Goal: Task Accomplishment & Management: Complete application form

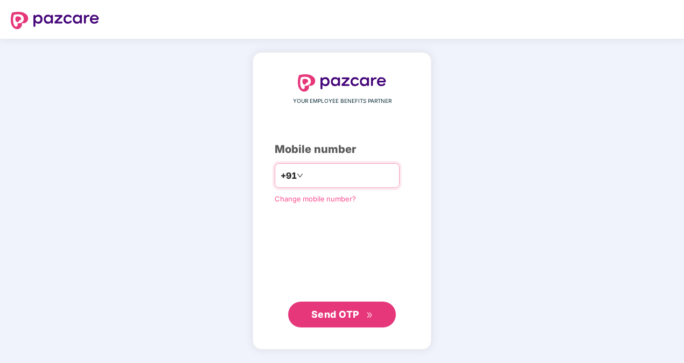
click at [357, 173] on input "number" at bounding box center [349, 175] width 88 height 17
click at [305, 173] on input "**********" at bounding box center [349, 175] width 88 height 17
type input "**********"
click at [363, 314] on span "Send OTP" at bounding box center [342, 314] width 62 height 15
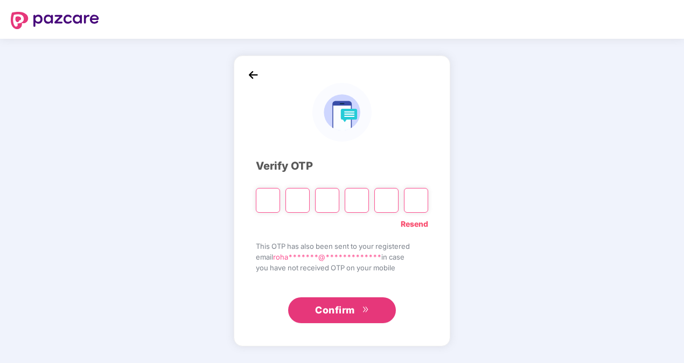
type input "*"
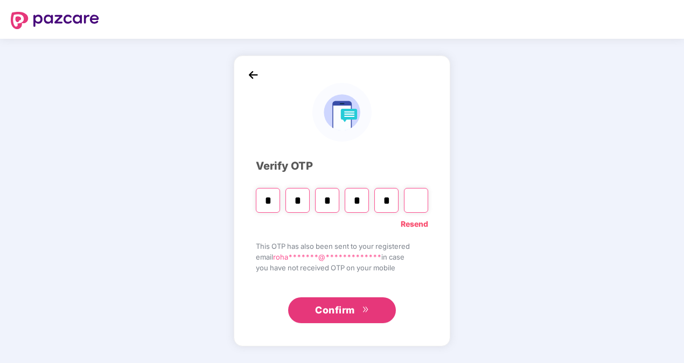
type input "*"
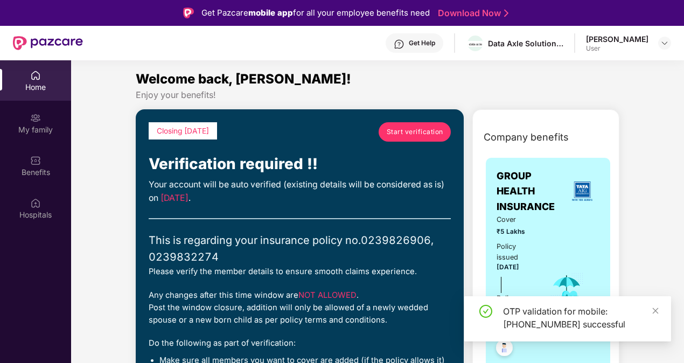
click at [650, 308] on div "OTP validation for mobile: [PHONE_NUMBER] successful" at bounding box center [580, 318] width 155 height 26
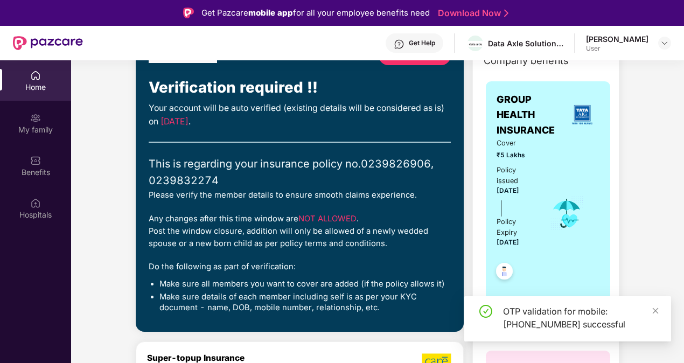
scroll to position [54, 0]
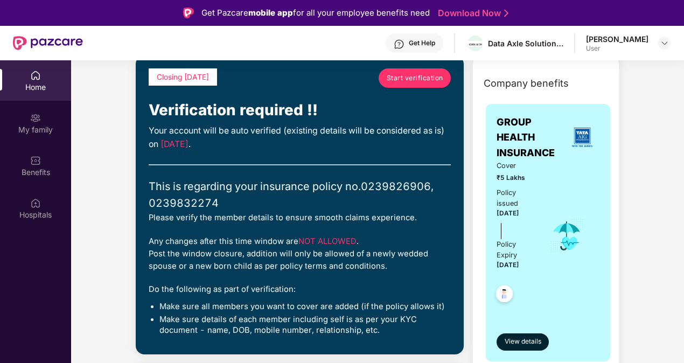
click at [398, 81] on span "Start verification" at bounding box center [415, 78] width 57 height 10
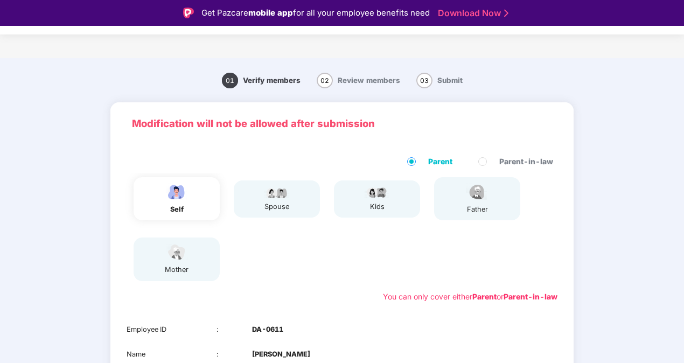
click at [191, 204] on div "self" at bounding box center [177, 198] width 86 height 43
click at [492, 204] on div "father" at bounding box center [477, 198] width 86 height 43
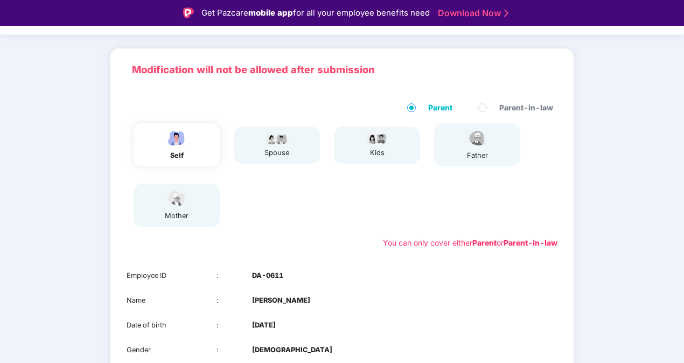
scroll to position [151, 0]
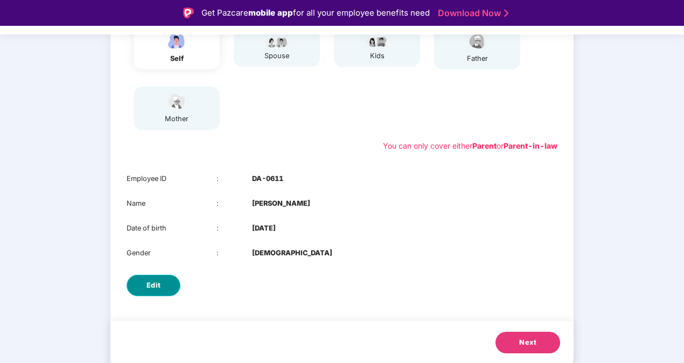
click at [138, 284] on button "Edit" at bounding box center [154, 286] width 54 height 22
select select "****"
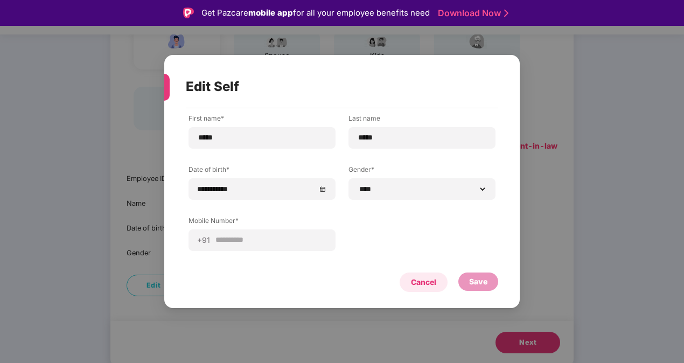
click at [428, 284] on div "Cancel" at bounding box center [423, 282] width 25 height 12
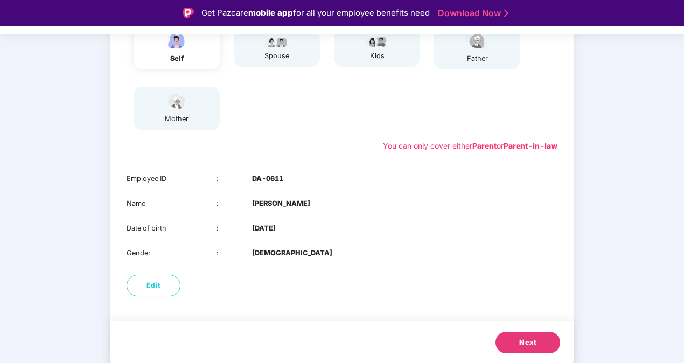
scroll to position [0, 0]
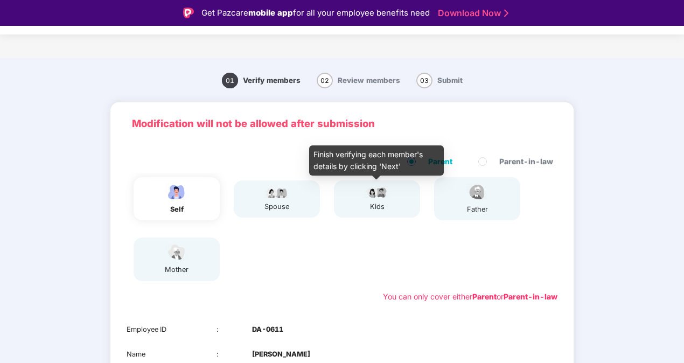
click at [367, 201] on div "kids" at bounding box center [377, 199] width 27 height 26
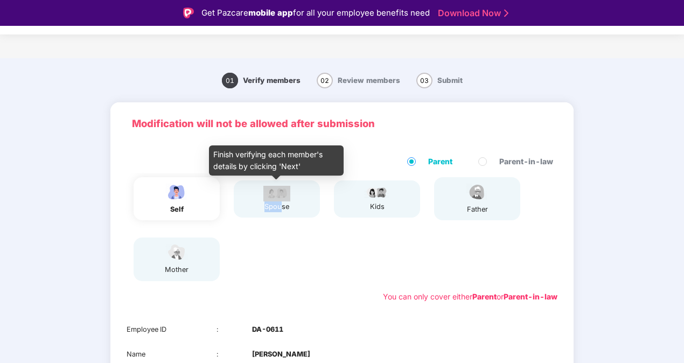
click at [281, 200] on div "spouse" at bounding box center [276, 199] width 27 height 26
drag, startPoint x: 281, startPoint y: 200, endPoint x: 285, endPoint y: 253, distance: 52.9
click at [285, 253] on div "self spouse kids father mother" at bounding box center [342, 229] width 440 height 113
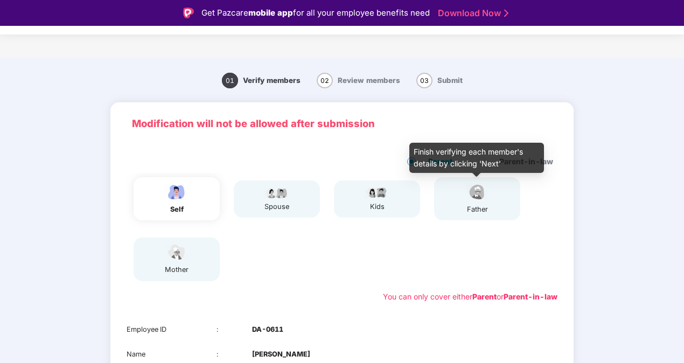
click at [474, 203] on div "father" at bounding box center [477, 199] width 27 height 32
click at [474, 201] on div "father" at bounding box center [477, 199] width 27 height 32
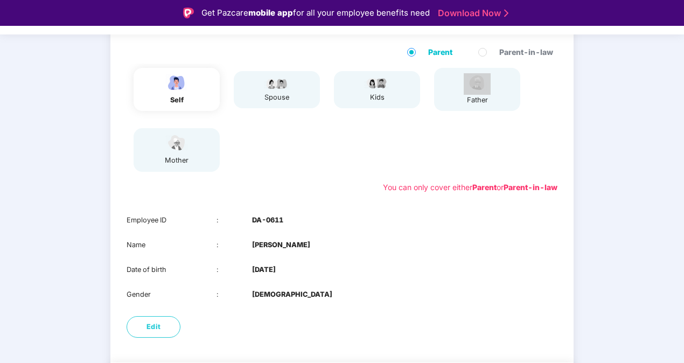
scroll to position [151, 0]
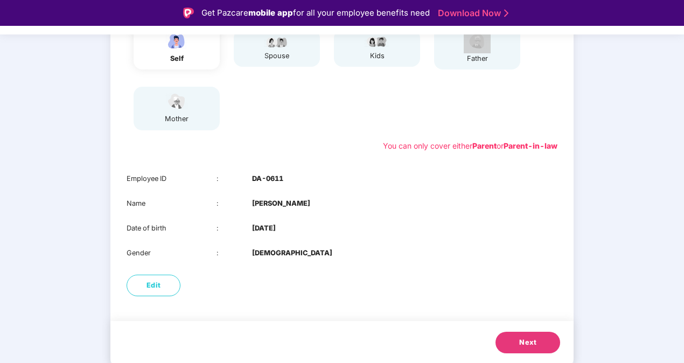
click at [532, 344] on span "Next" at bounding box center [527, 342] width 17 height 11
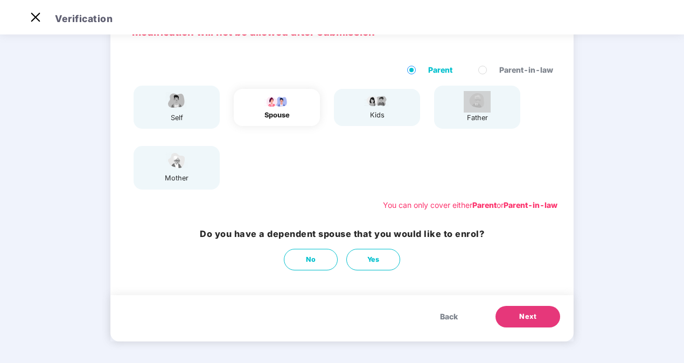
scroll to position [0, 0]
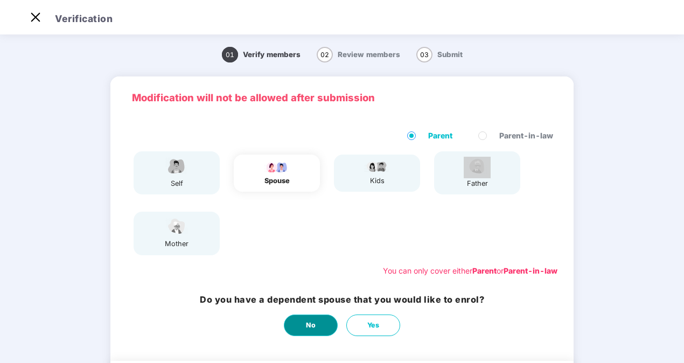
click at [318, 321] on button "No" at bounding box center [311, 326] width 54 height 22
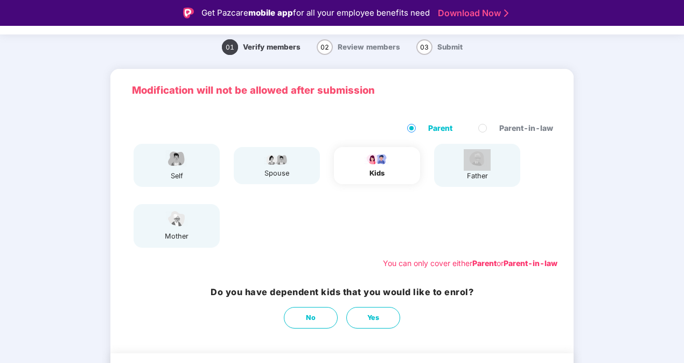
scroll to position [66, 0]
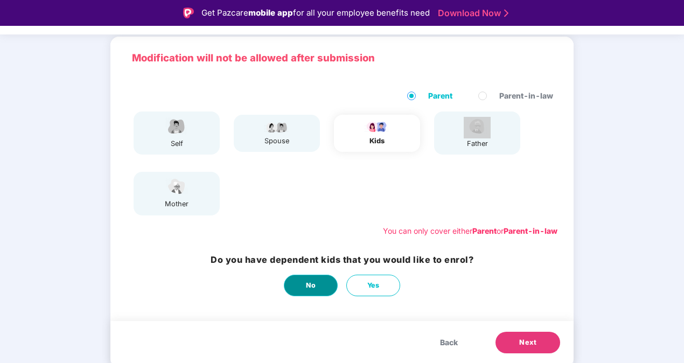
click at [318, 288] on button "No" at bounding box center [311, 286] width 54 height 22
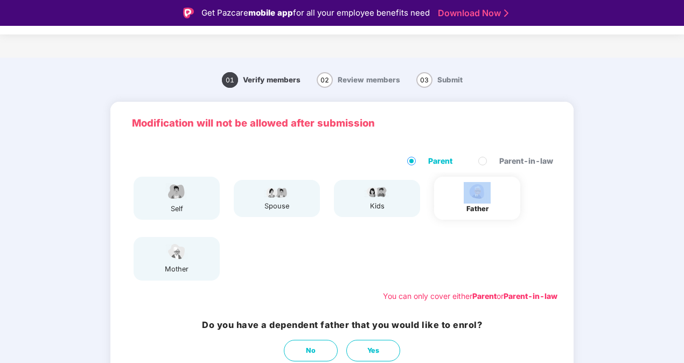
scroll to position [0, 0]
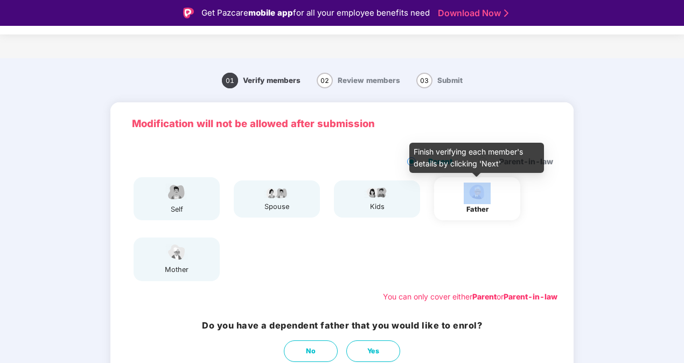
click at [472, 191] on img at bounding box center [477, 192] width 27 height 19
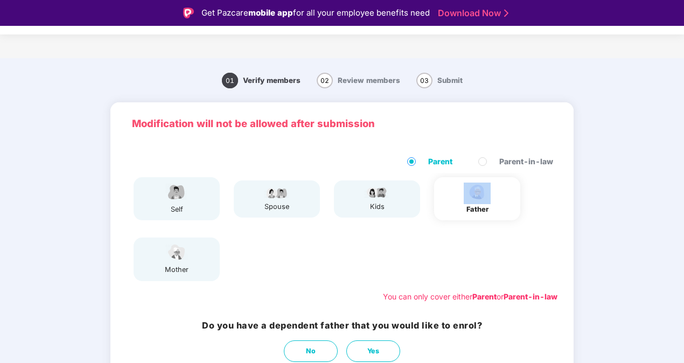
scroll to position [54, 0]
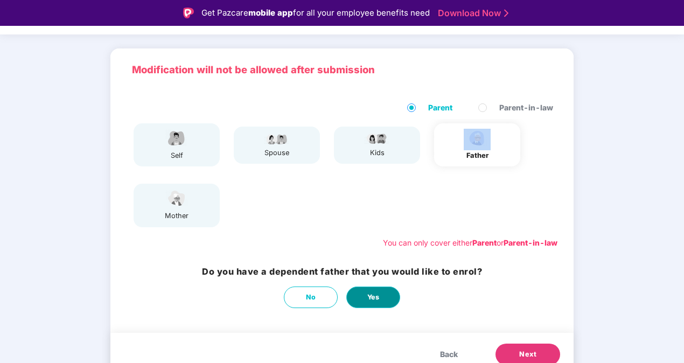
click at [389, 293] on button "Yes" at bounding box center [373, 298] width 54 height 22
select select "****"
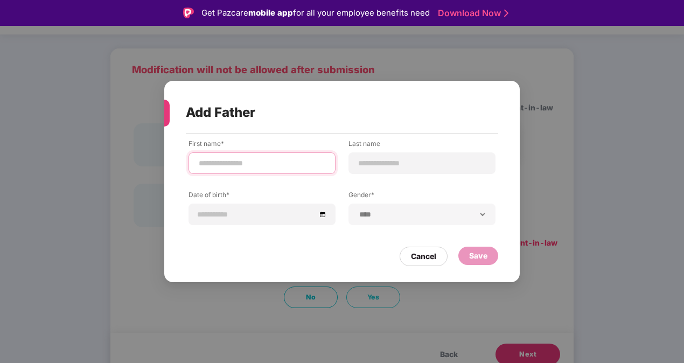
click at [268, 165] on input at bounding box center [262, 163] width 129 height 11
type input "*******"
click at [269, 175] on div "**********" at bounding box center [342, 190] width 307 height 102
click at [375, 159] on input at bounding box center [422, 163] width 129 height 11
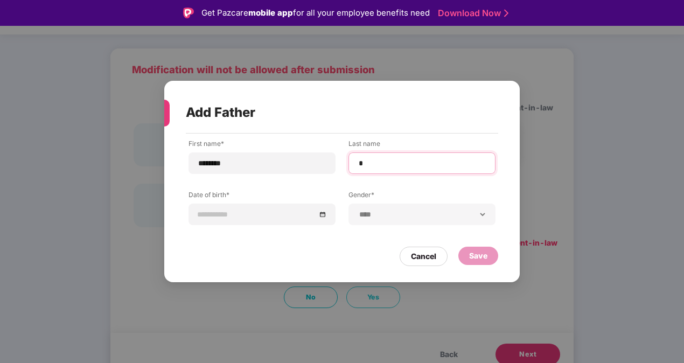
type input "*****"
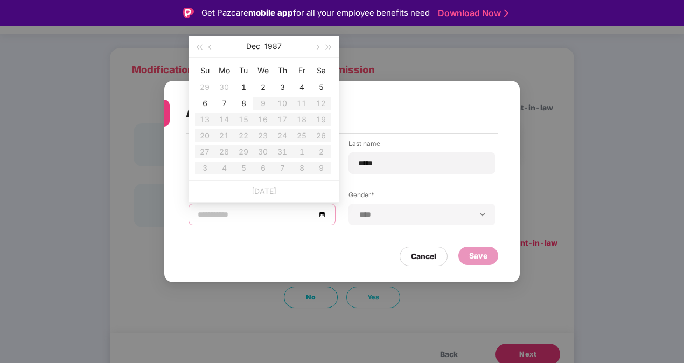
click at [266, 212] on input at bounding box center [257, 214] width 118 height 12
type input "**********"
click at [261, 45] on div "[DATE]" at bounding box center [264, 47] width 94 height 22
click at [270, 44] on button "1987" at bounding box center [272, 47] width 17 height 22
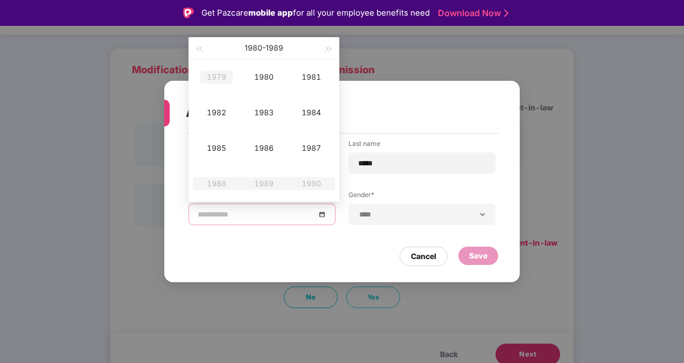
type input "**********"
click at [197, 49] on span "button" at bounding box center [198, 48] width 5 height 5
click at [326, 47] on span "button" at bounding box center [328, 48] width 5 height 5
type input "**********"
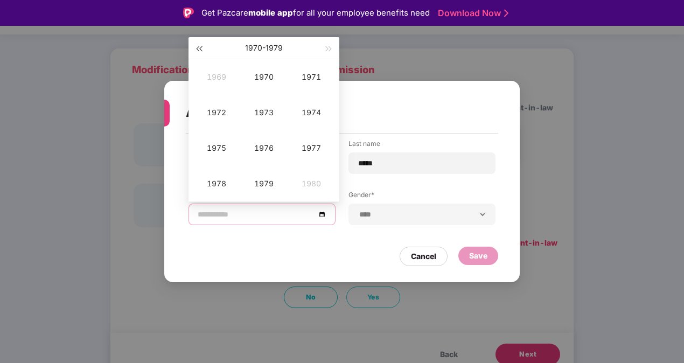
click at [195, 48] on button "button" at bounding box center [199, 48] width 12 height 22
type input "**********"
click at [220, 181] on div "1968" at bounding box center [216, 183] width 32 height 13
type input "**********"
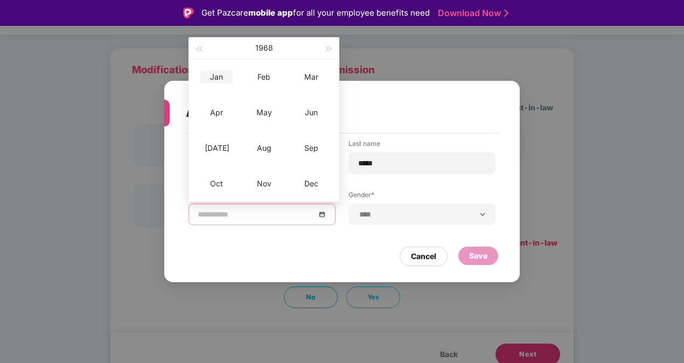
click at [211, 73] on div "Jan" at bounding box center [216, 77] width 32 height 13
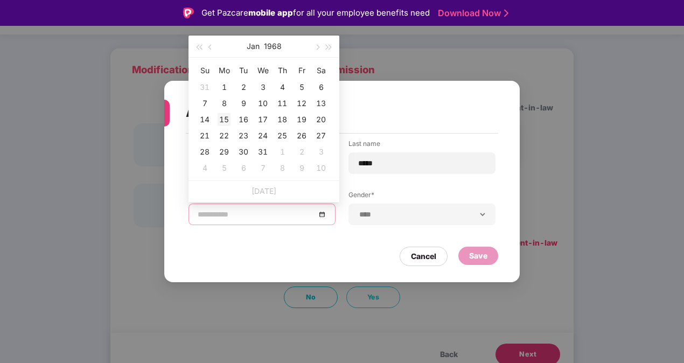
type input "**********"
click at [224, 120] on div "15" at bounding box center [224, 119] width 13 height 13
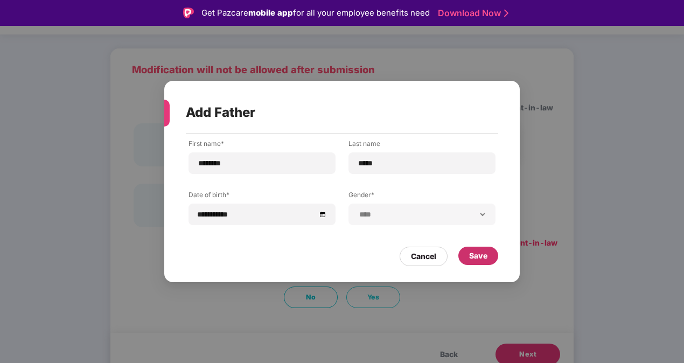
click at [466, 254] on div "Save" at bounding box center [478, 256] width 40 height 18
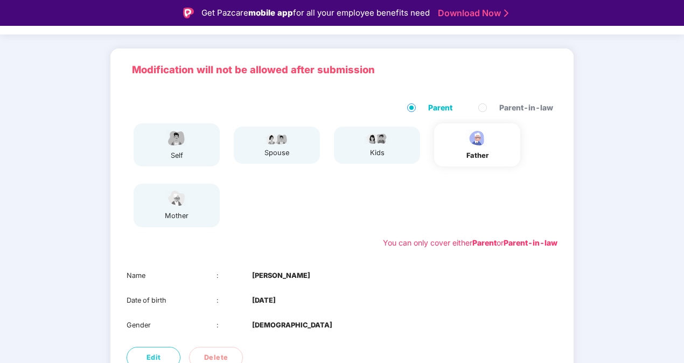
scroll to position [126, 0]
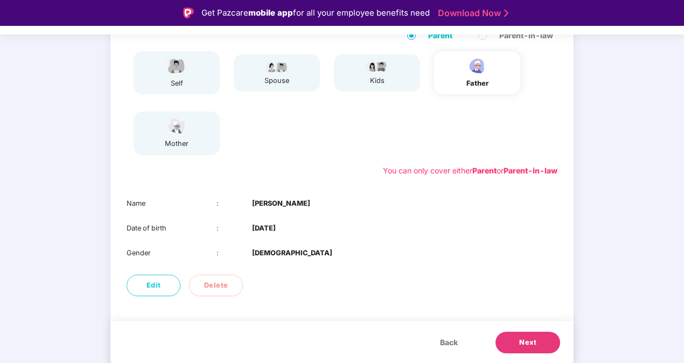
click at [528, 343] on span "Next" at bounding box center [527, 342] width 17 height 11
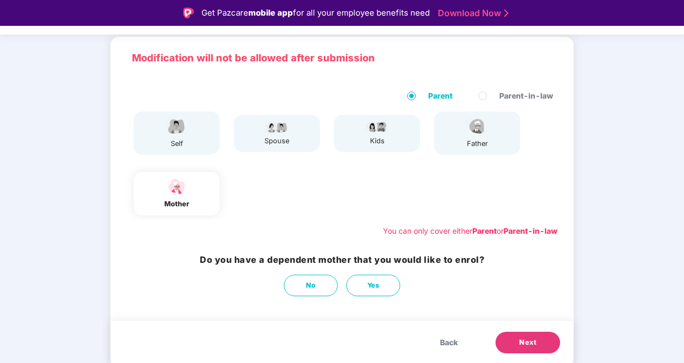
scroll to position [66, 0]
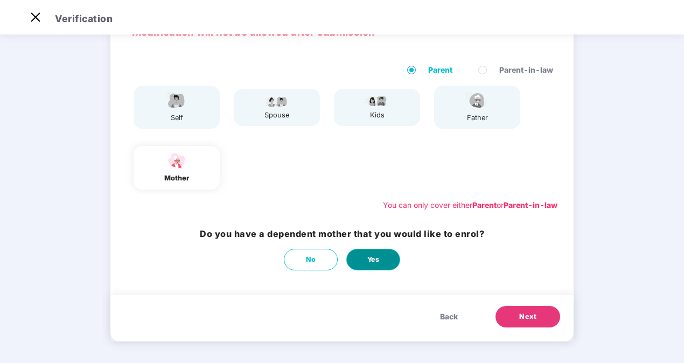
click at [372, 257] on span "Yes" at bounding box center [373, 259] width 12 height 11
select select "******"
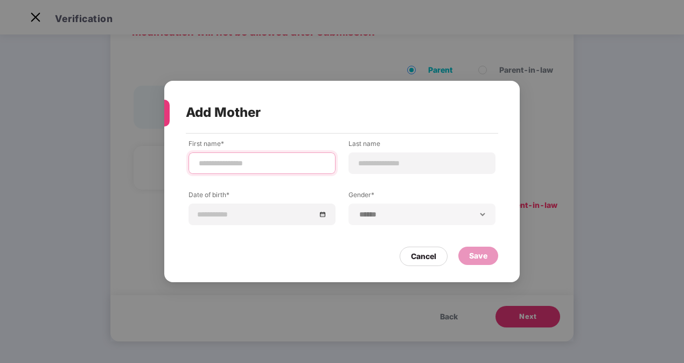
click at [243, 166] on input at bounding box center [262, 163] width 129 height 11
type input "****"
click at [370, 166] on input at bounding box center [422, 163] width 129 height 11
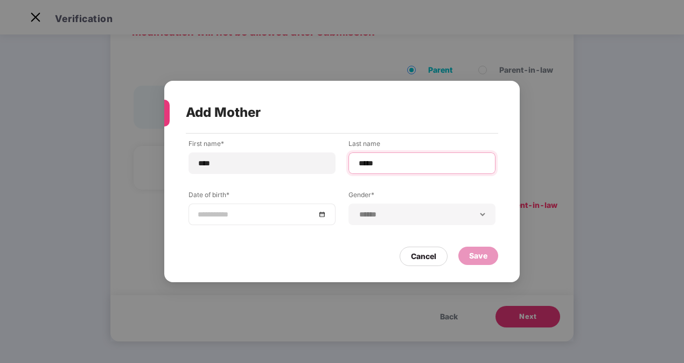
type input "*****"
click at [320, 214] on div at bounding box center [262, 214] width 129 height 12
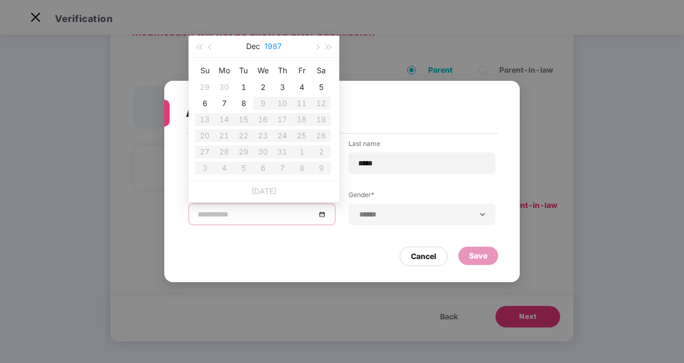
click at [267, 43] on button "1987" at bounding box center [272, 47] width 17 height 22
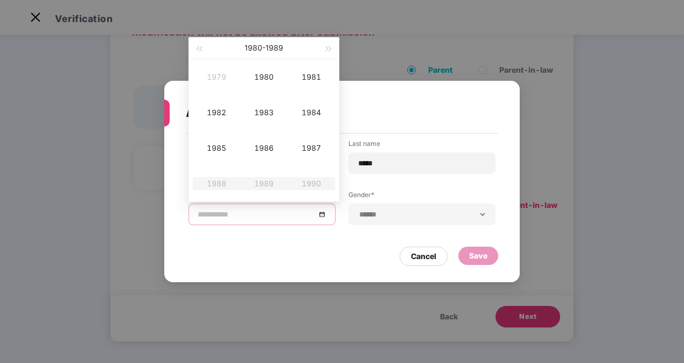
type input "**********"
click at [198, 52] on button "button" at bounding box center [199, 48] width 12 height 22
type input "**********"
click at [323, 43] on button "button" at bounding box center [329, 48] width 12 height 22
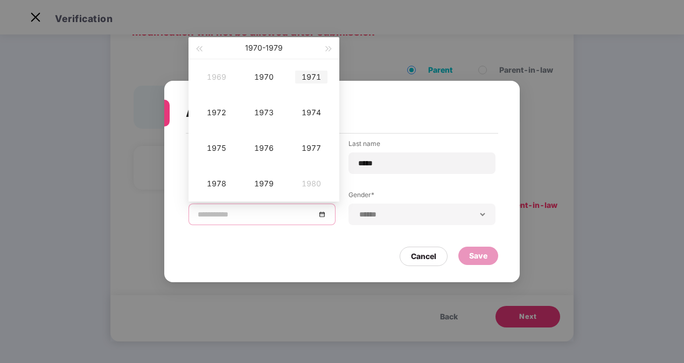
type input "**********"
click at [312, 83] on td "1971" at bounding box center [311, 77] width 47 height 36
type input "**********"
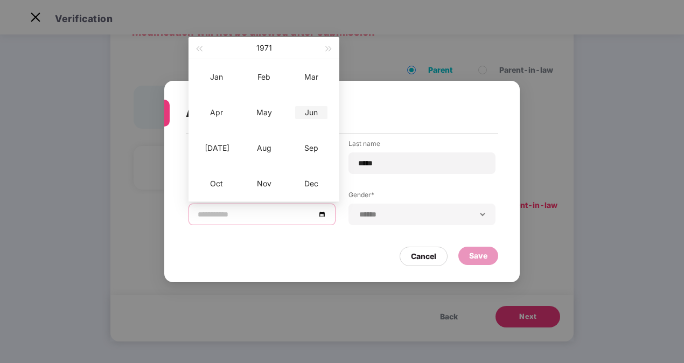
click at [299, 110] on div "Jun" at bounding box center [311, 112] width 32 height 13
type input "**********"
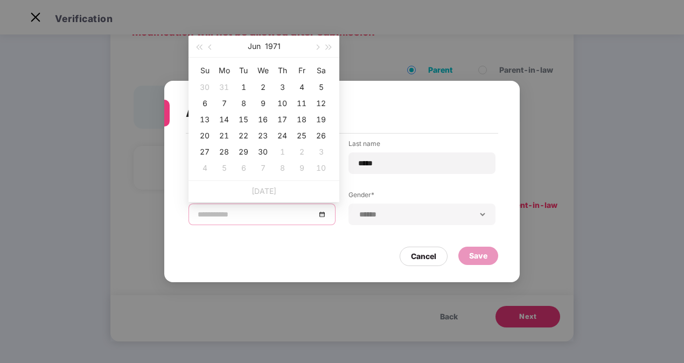
type input "**********"
click at [247, 86] on div "1" at bounding box center [243, 87] width 13 height 13
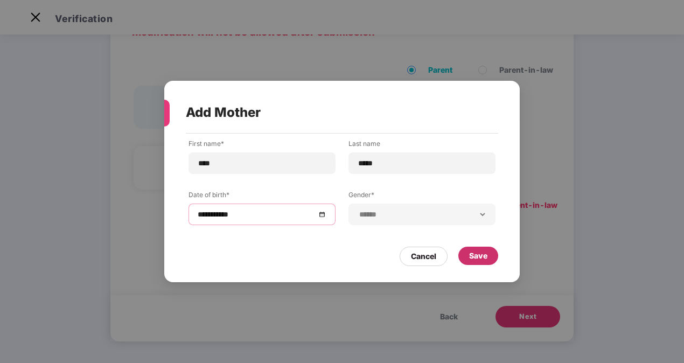
click at [483, 255] on div "Save" at bounding box center [478, 256] width 18 height 12
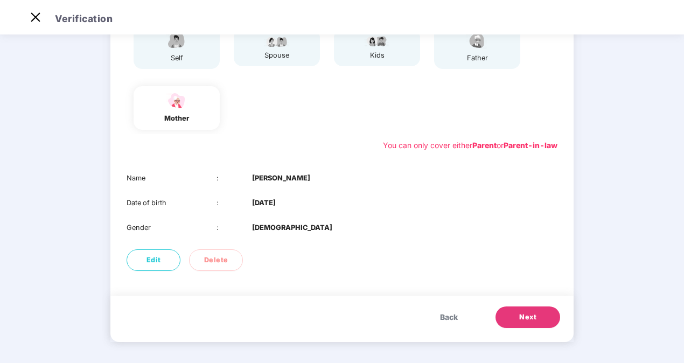
scroll to position [126, 0]
click at [533, 318] on span "Next" at bounding box center [527, 316] width 17 height 11
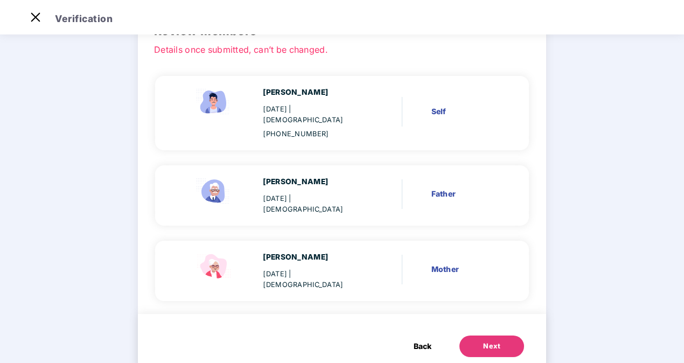
scroll to position [80, 0]
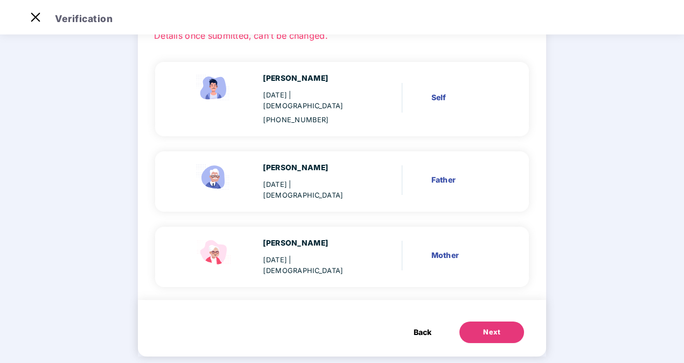
click at [477, 322] on button "Next" at bounding box center [491, 333] width 65 height 22
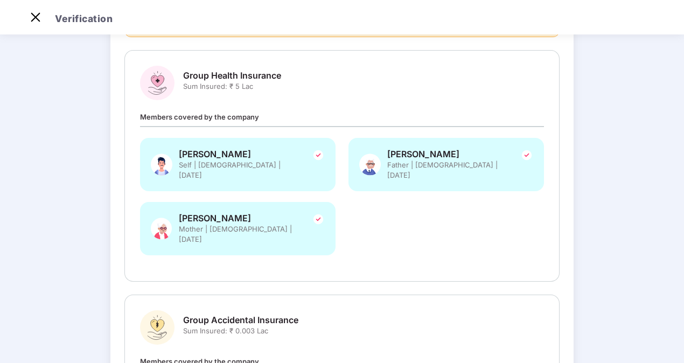
scroll to position [0, 0]
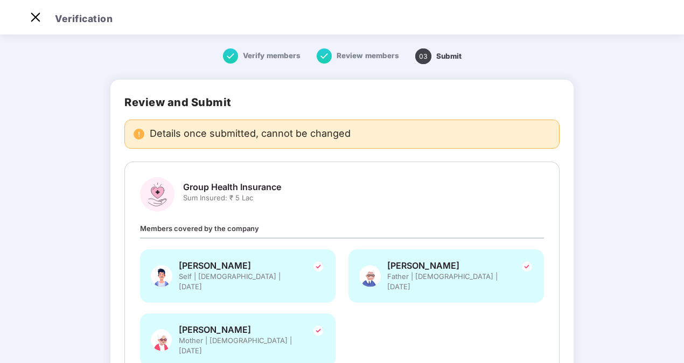
click at [361, 52] on span "Review members" at bounding box center [368, 55] width 62 height 9
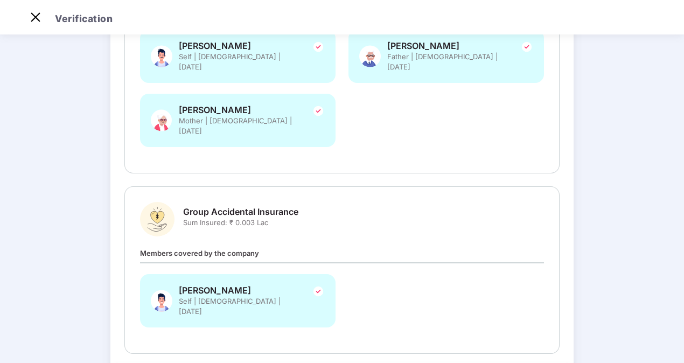
scroll to position [264, 0]
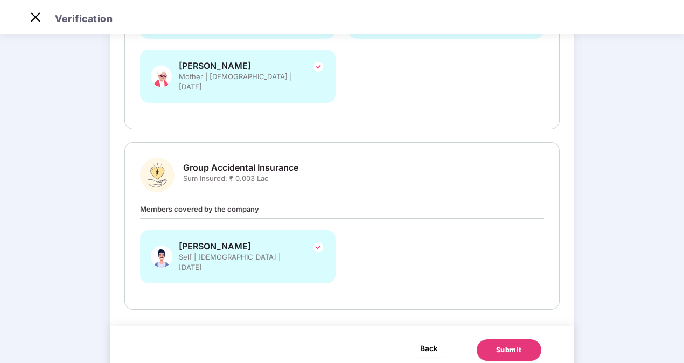
click at [437, 339] on button "Back" at bounding box center [429, 347] width 34 height 17
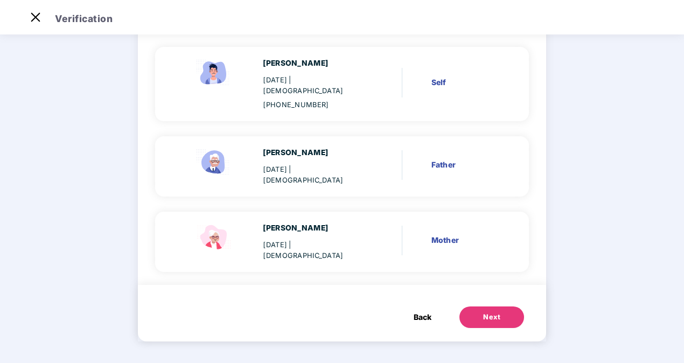
scroll to position [0, 0]
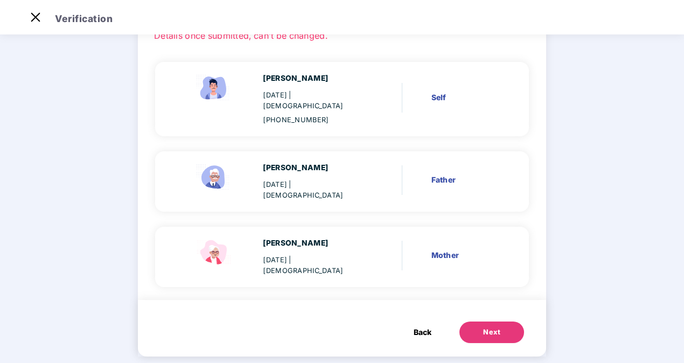
click at [417, 326] on span "Back" at bounding box center [423, 332] width 18 height 12
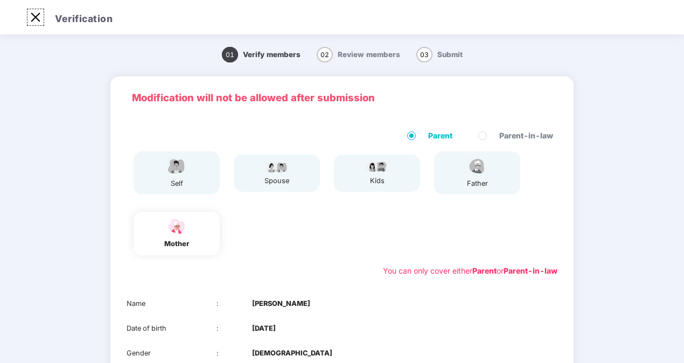
click at [36, 16] on img at bounding box center [35, 17] width 17 height 17
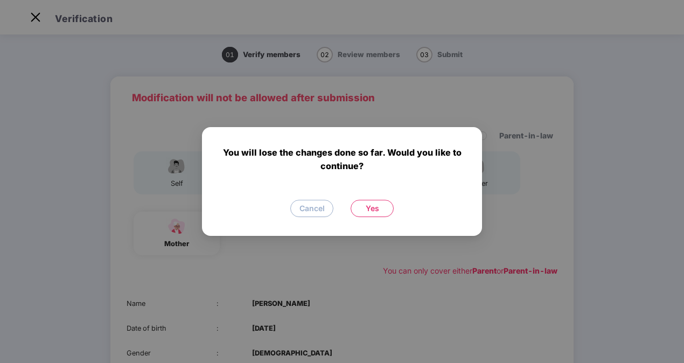
click at [375, 209] on span "Yes" at bounding box center [372, 209] width 13 height 12
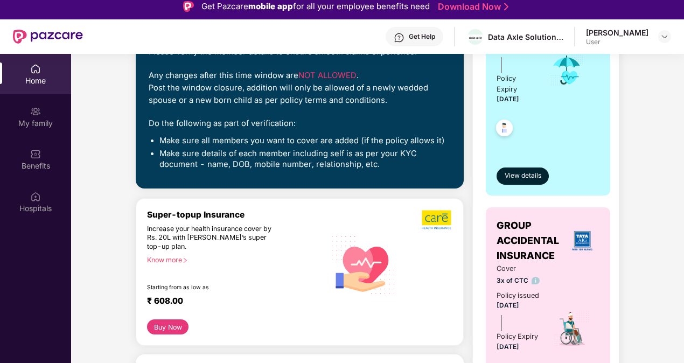
scroll to position [215, 0]
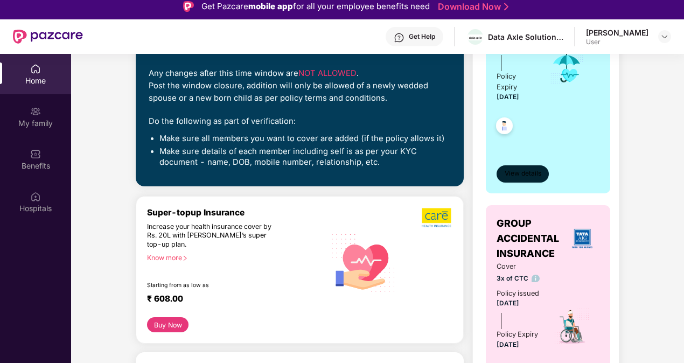
click at [520, 170] on span "View details" at bounding box center [523, 174] width 37 height 10
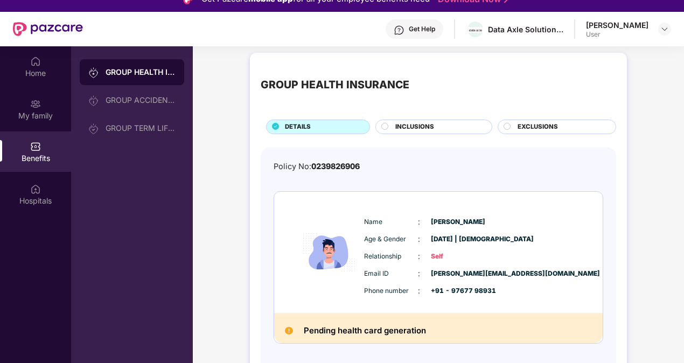
scroll to position [60, 0]
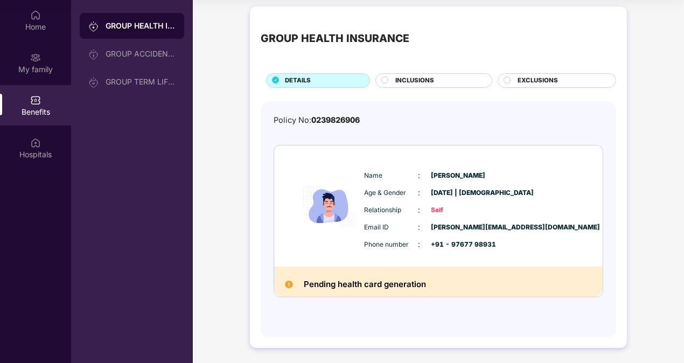
click at [415, 78] on span "INCLUSIONS" at bounding box center [414, 81] width 39 height 10
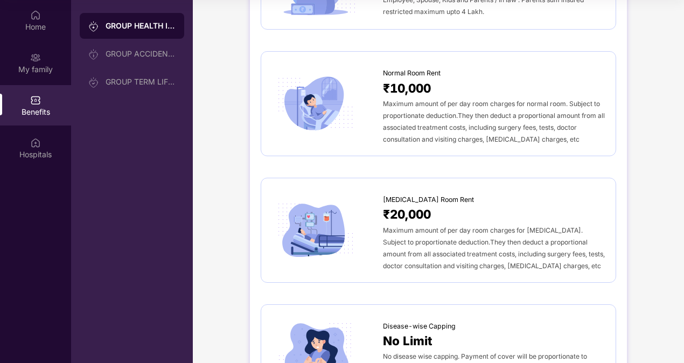
scroll to position [0, 0]
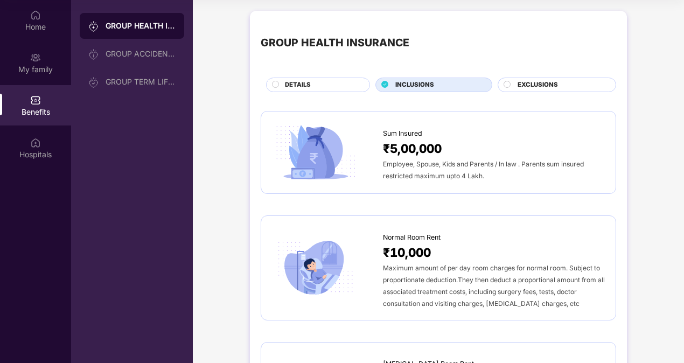
click at [534, 76] on div "GROUP HEALTH INSURANCE DETAILS INCLUSIONS EXCLUSIONS" at bounding box center [439, 57] width 356 height 71
click at [531, 85] on span "EXCLUSIONS" at bounding box center [538, 85] width 40 height 10
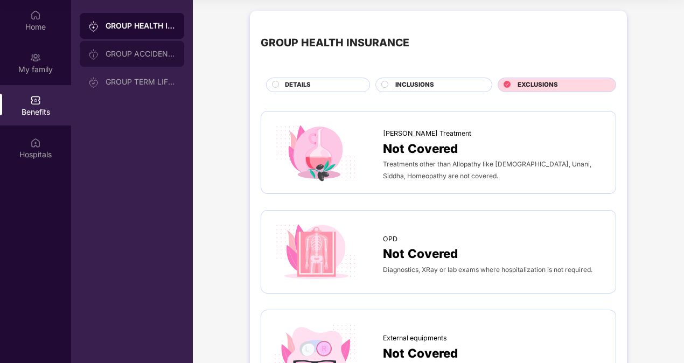
click at [141, 53] on div "GROUP ACCIDENTAL INSURANCE" at bounding box center [141, 54] width 70 height 9
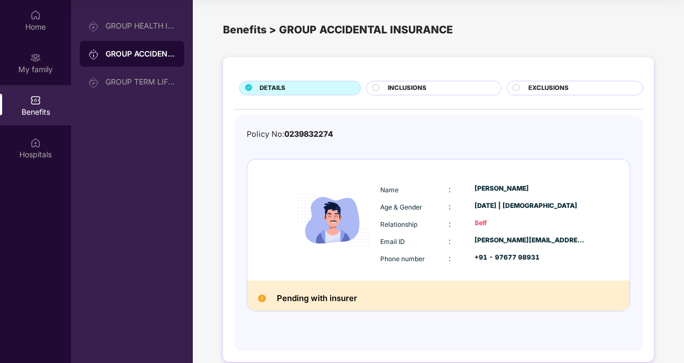
click at [422, 83] on span "INCLUSIONS" at bounding box center [407, 88] width 39 height 10
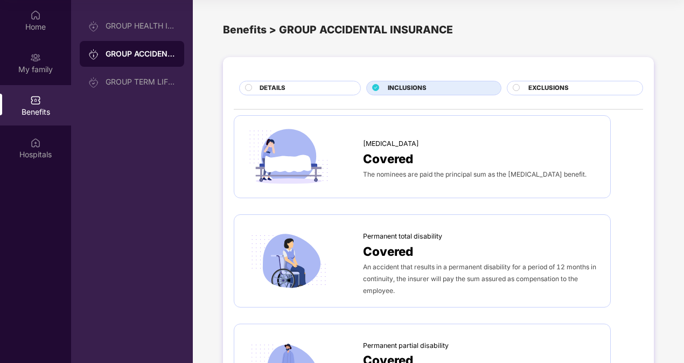
click at [553, 87] on span "EXCLUSIONS" at bounding box center [548, 88] width 40 height 10
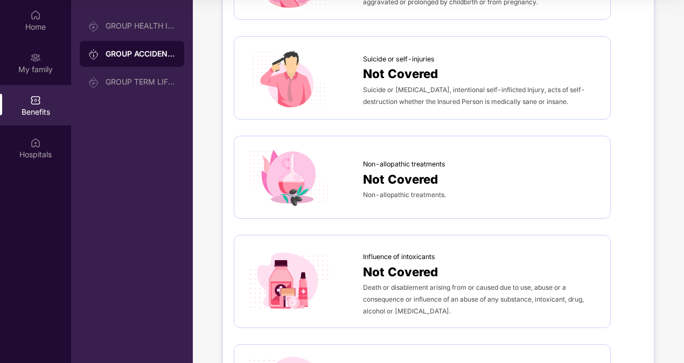
scroll to position [581, 0]
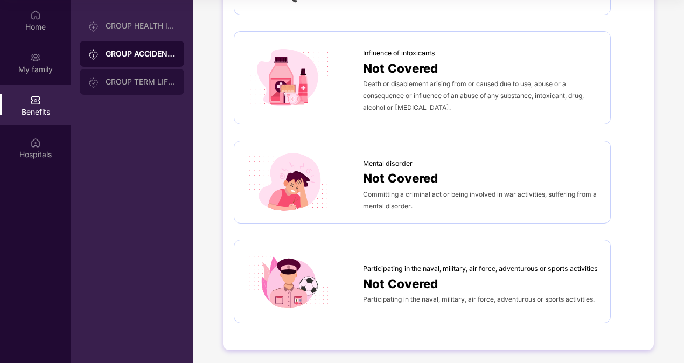
click at [124, 72] on div "GROUP TERM LIFE INSURANCE" at bounding box center [132, 82] width 105 height 26
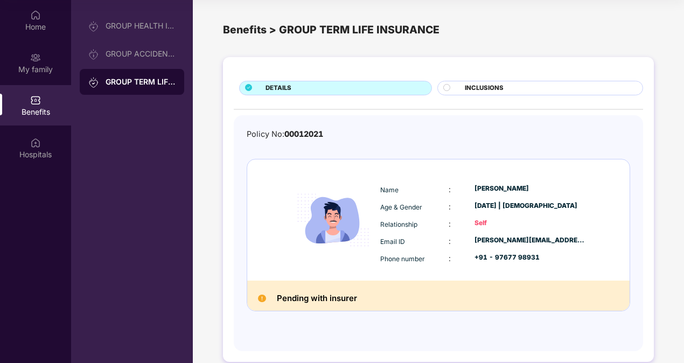
click at [476, 78] on div "DETAILS INCLUSIONS Policy No: 00012021 Name : [PERSON_NAME] Age & Gender : [DAT…" at bounding box center [438, 209] width 431 height 305
click at [483, 93] on div "INCLUSIONS" at bounding box center [548, 88] width 178 height 11
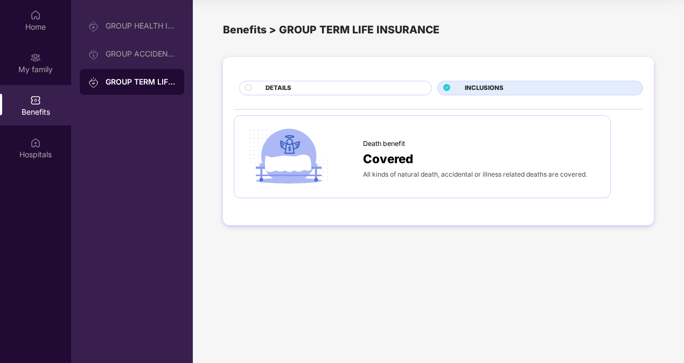
click at [382, 88] on div "DETAILS" at bounding box center [343, 88] width 166 height 11
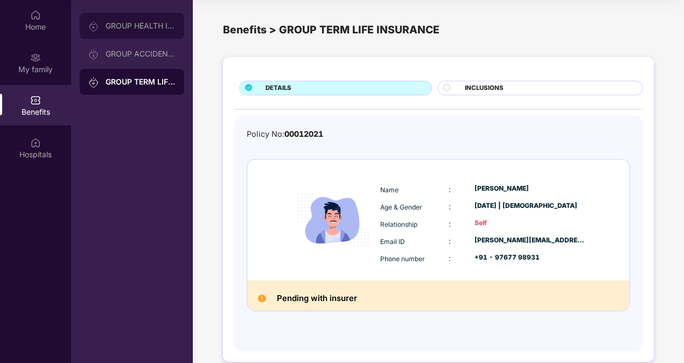
click at [143, 33] on div "GROUP HEALTH INSURANCE" at bounding box center [132, 26] width 105 height 26
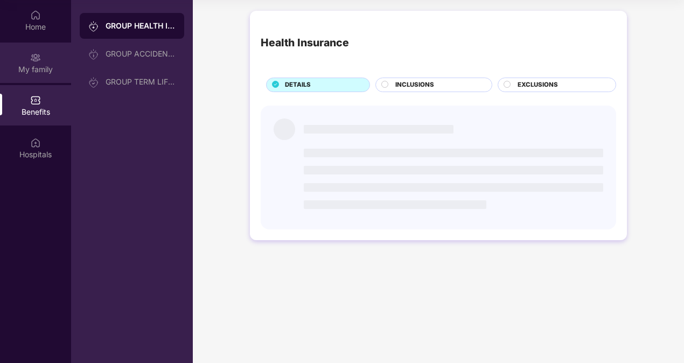
click at [35, 64] on div "My family" at bounding box center [35, 69] width 71 height 11
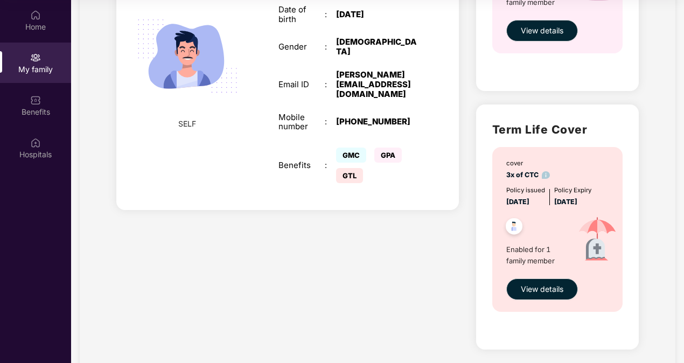
scroll to position [519, 0]
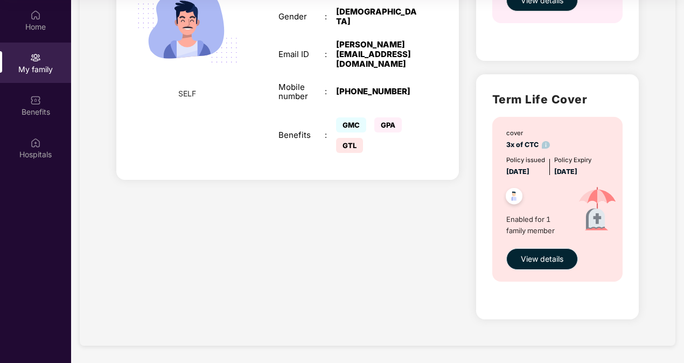
click at [532, 257] on span "View details" at bounding box center [542, 259] width 43 height 12
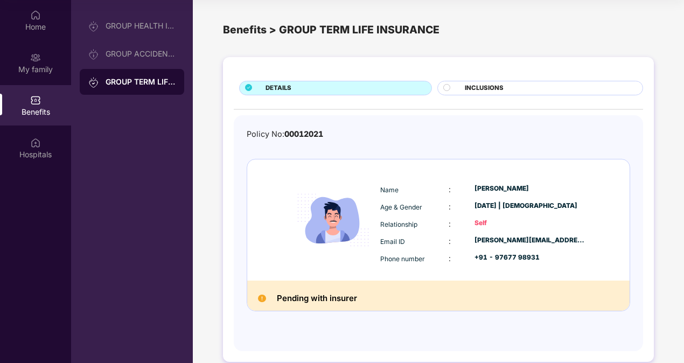
click at [497, 90] on span "INCLUSIONS" at bounding box center [484, 88] width 39 height 10
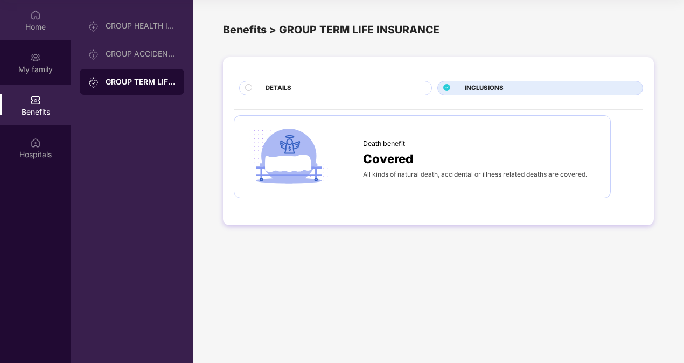
click at [28, 17] on div "Home" at bounding box center [35, 20] width 71 height 40
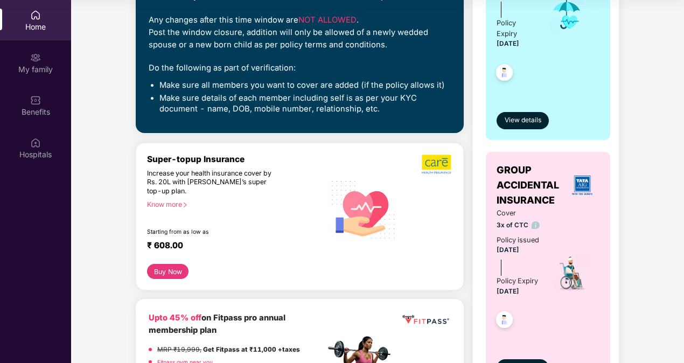
scroll to position [215, 0]
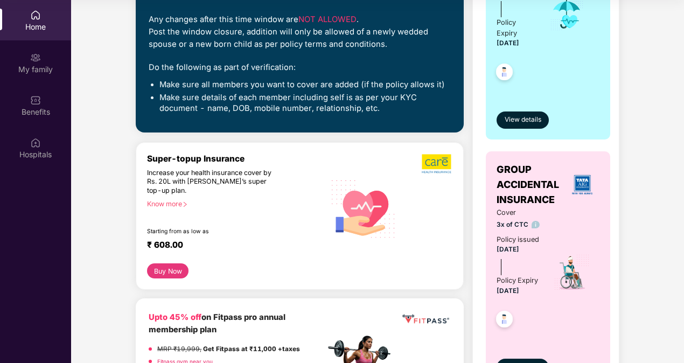
click at [170, 203] on div "Know more" at bounding box center [233, 204] width 172 height 8
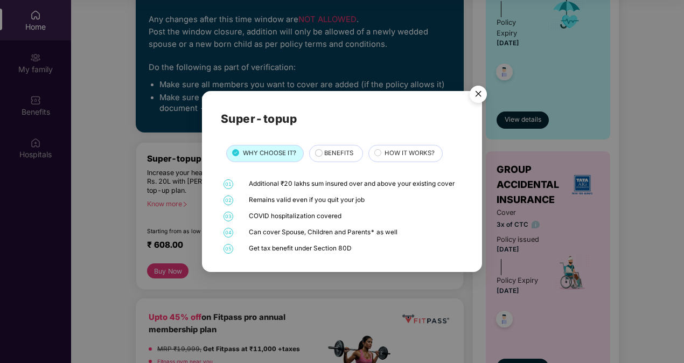
click at [332, 147] on div "BENEFITS" at bounding box center [335, 153] width 53 height 17
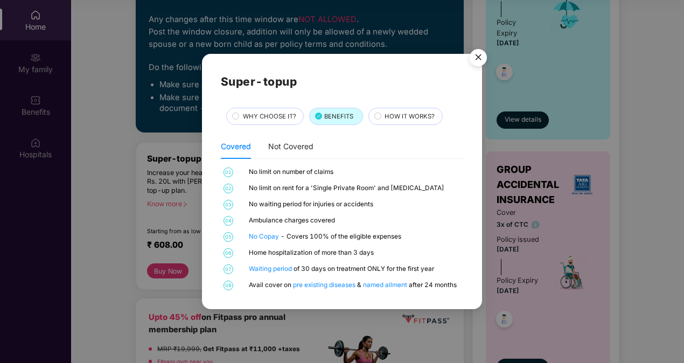
drag, startPoint x: 406, startPoint y: 113, endPoint x: 431, endPoint y: 108, distance: 25.9
click at [406, 114] on span "HOW IT WORKS?" at bounding box center [410, 117] width 50 height 10
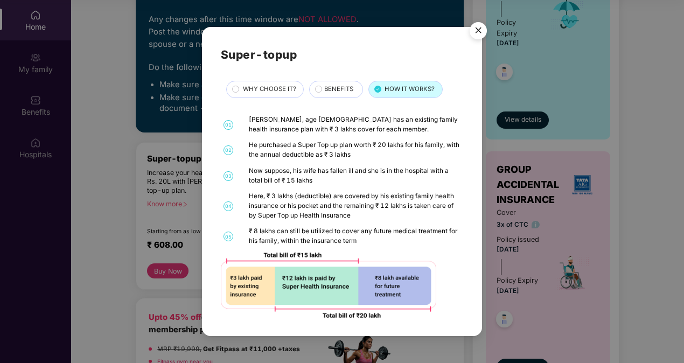
drag, startPoint x: 482, startPoint y: 25, endPoint x: 479, endPoint y: 34, distance: 9.4
click at [482, 26] on img "Close" at bounding box center [478, 32] width 30 height 30
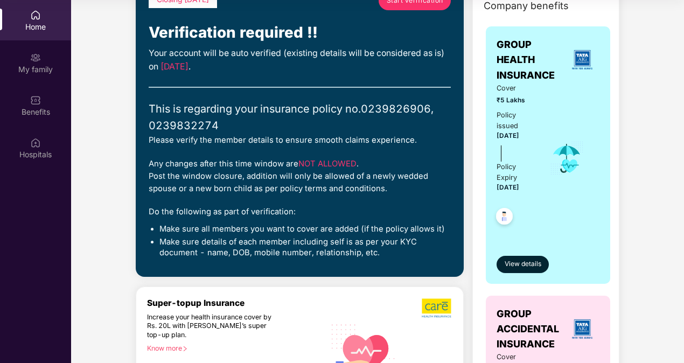
scroll to position [108, 0]
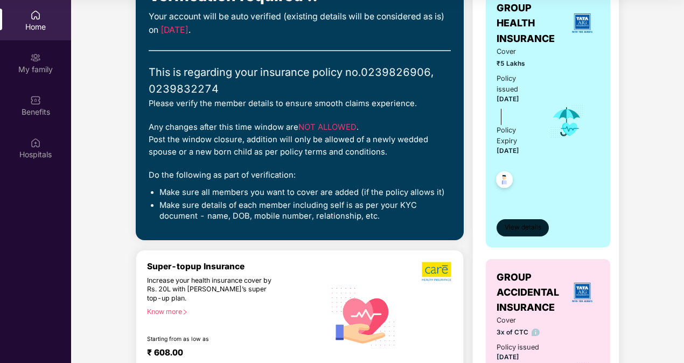
click at [510, 231] on span "View details" at bounding box center [523, 227] width 37 height 10
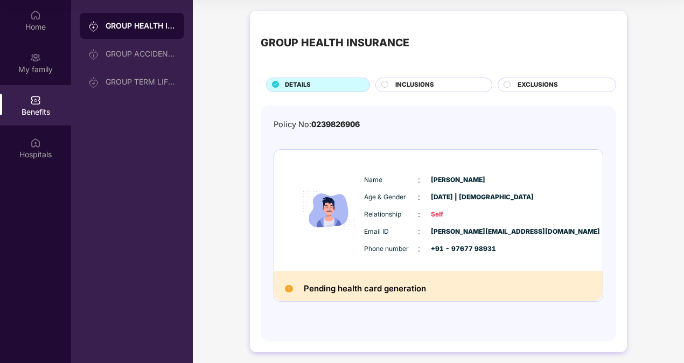
click at [444, 79] on div "INCLUSIONS" at bounding box center [433, 85] width 117 height 15
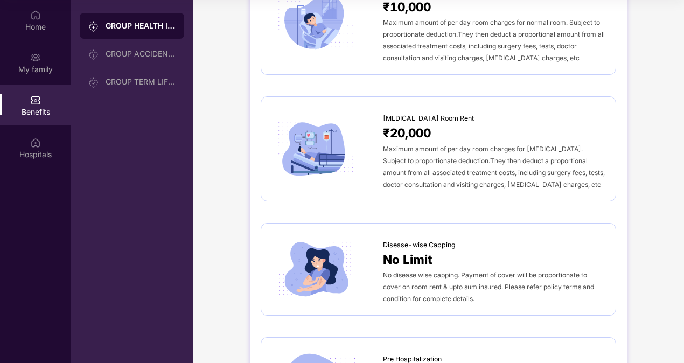
scroll to position [108, 0]
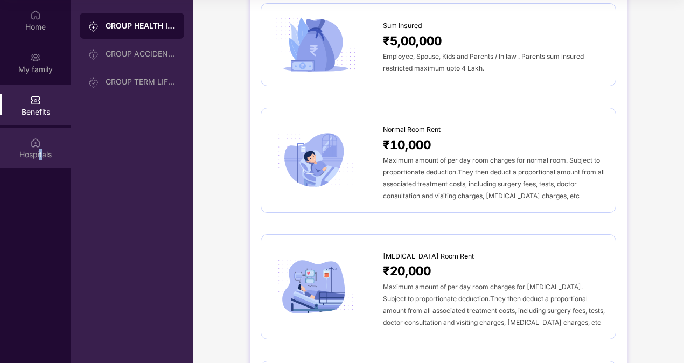
click at [41, 156] on div "Hospitals" at bounding box center [35, 154] width 71 height 11
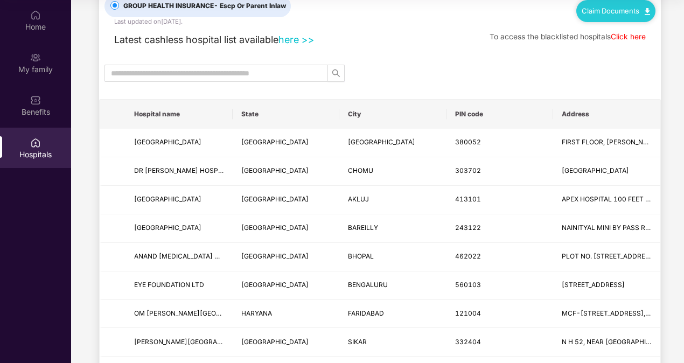
scroll to position [54, 0]
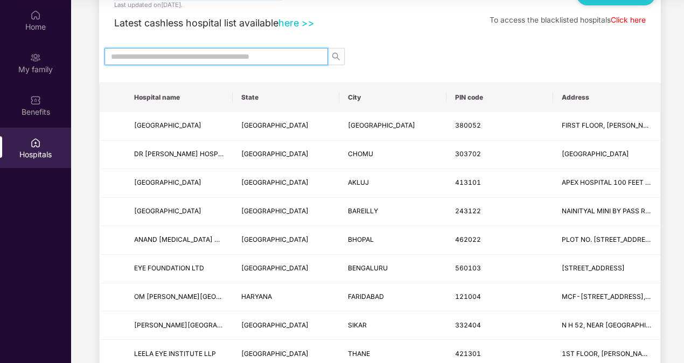
click at [240, 50] on span at bounding box center [217, 56] width 224 height 17
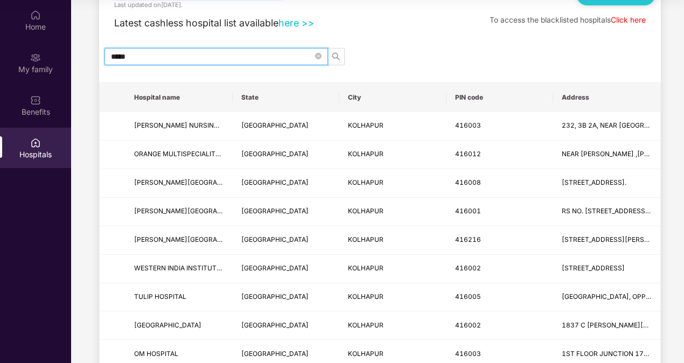
type input "******"
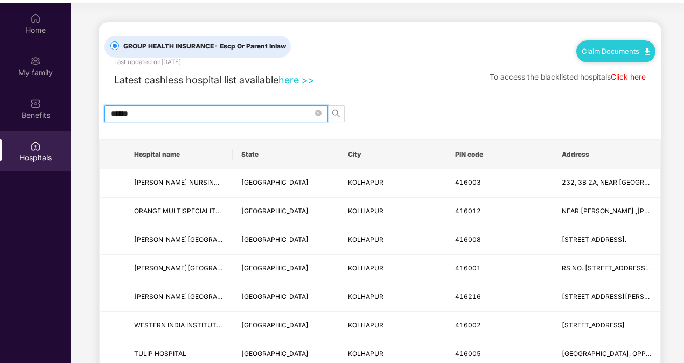
scroll to position [0, 0]
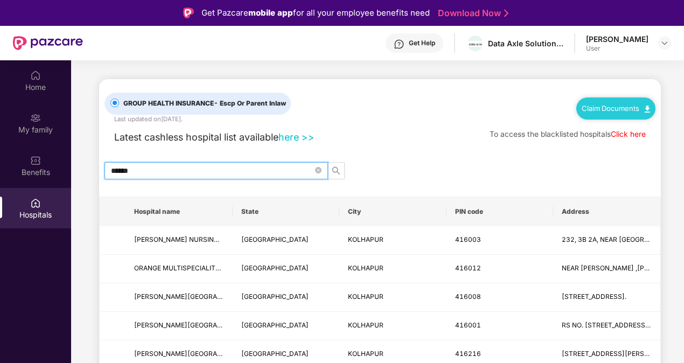
drag, startPoint x: 151, startPoint y: 164, endPoint x: 91, endPoint y: 173, distance: 60.5
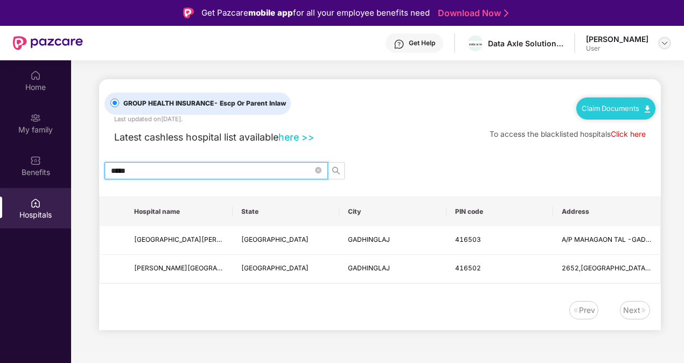
type input "*****"
click at [664, 38] on div at bounding box center [664, 43] width 13 height 13
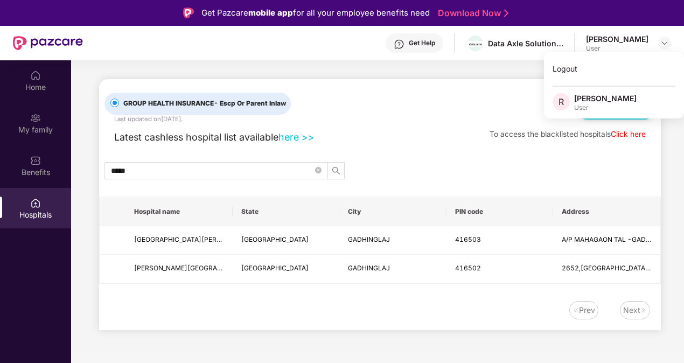
click at [371, 111] on div "GROUP HEALTH INSURANCE - Escp Or Parent Inlaw Last updated on [DATE] . Claim Do…" at bounding box center [380, 101] width 551 height 45
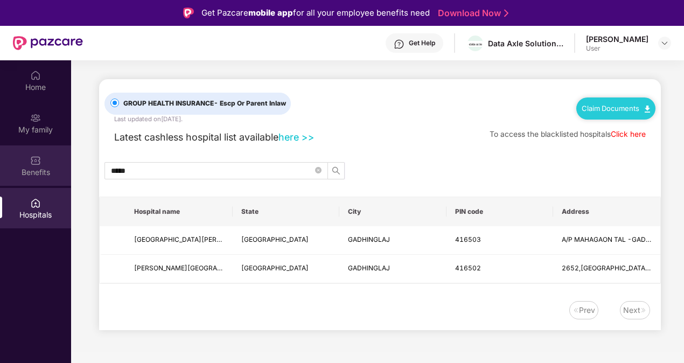
click at [37, 158] on img at bounding box center [35, 160] width 11 height 11
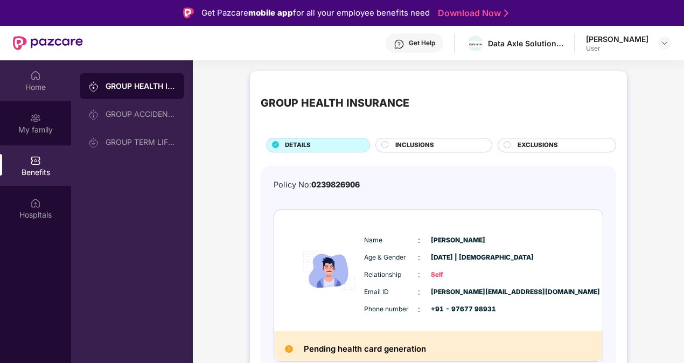
click at [52, 86] on div "Home" at bounding box center [35, 87] width 71 height 11
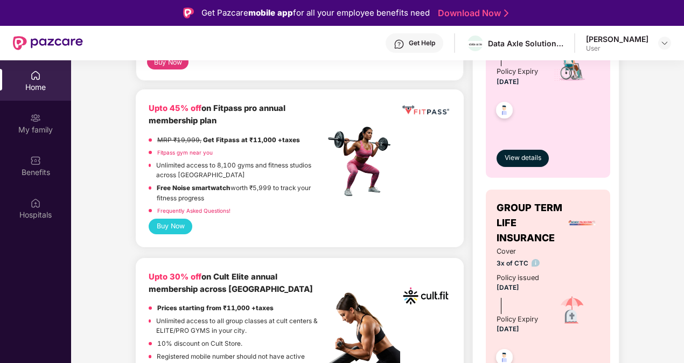
scroll to position [162, 0]
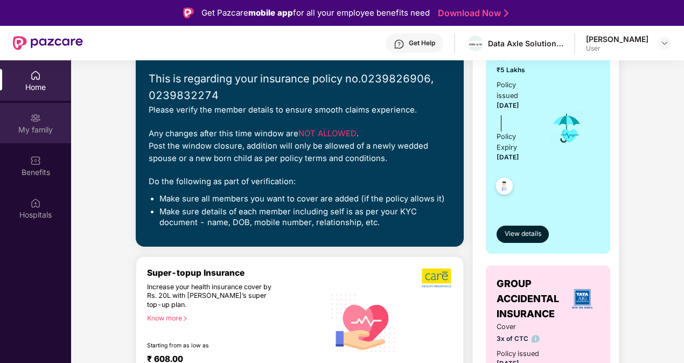
click at [43, 136] on div "My family" at bounding box center [35, 123] width 71 height 40
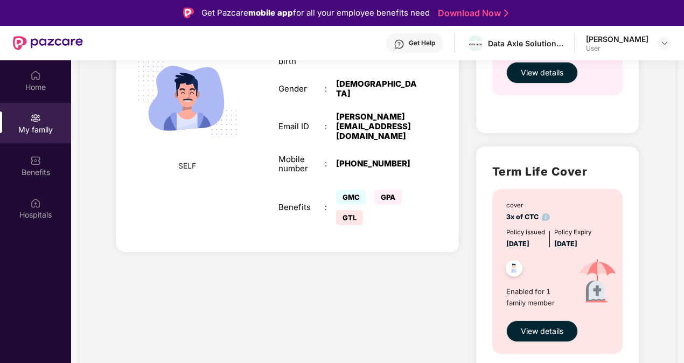
scroll to position [519, 0]
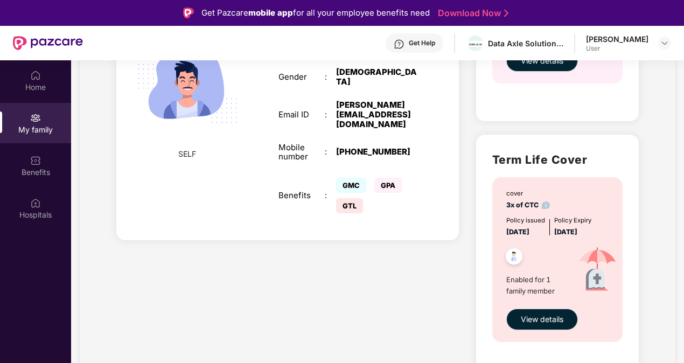
click at [553, 311] on button "View details" at bounding box center [542, 320] width 72 height 22
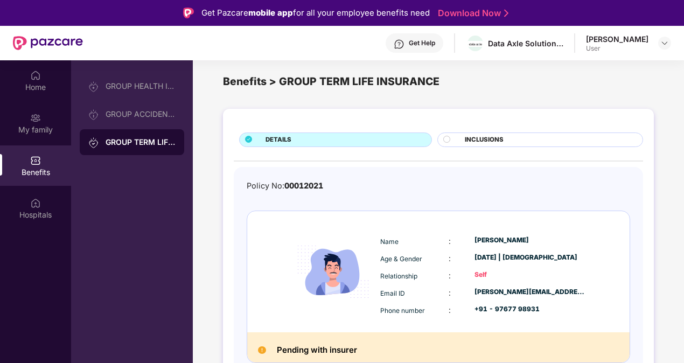
scroll to position [14, 0]
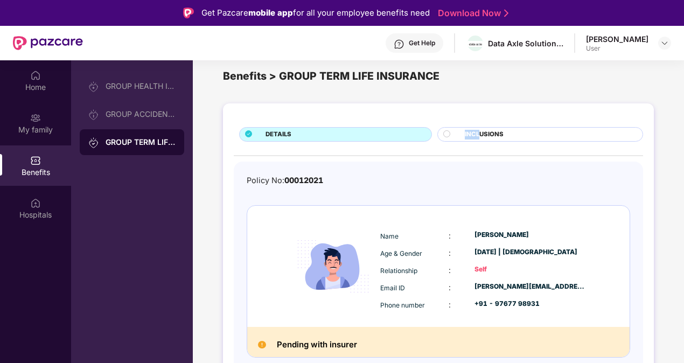
click at [477, 130] on span "INCLUSIONS" at bounding box center [484, 135] width 39 height 10
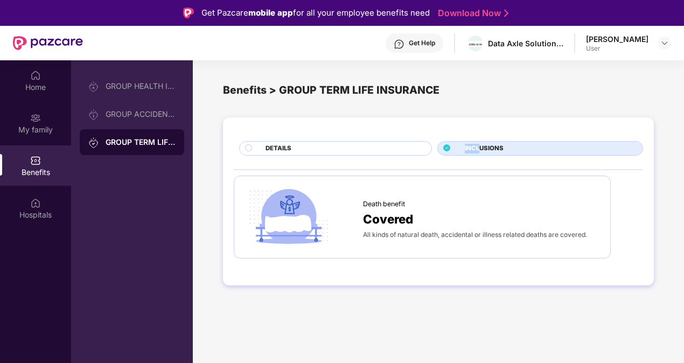
scroll to position [0, 0]
click at [386, 142] on div "DETAILS" at bounding box center [335, 148] width 193 height 15
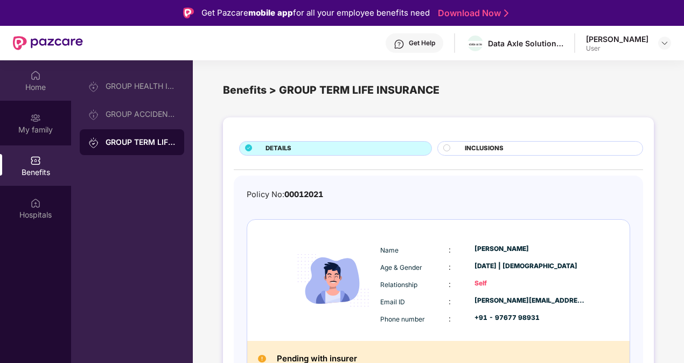
click at [20, 85] on div "Home" at bounding box center [35, 87] width 71 height 11
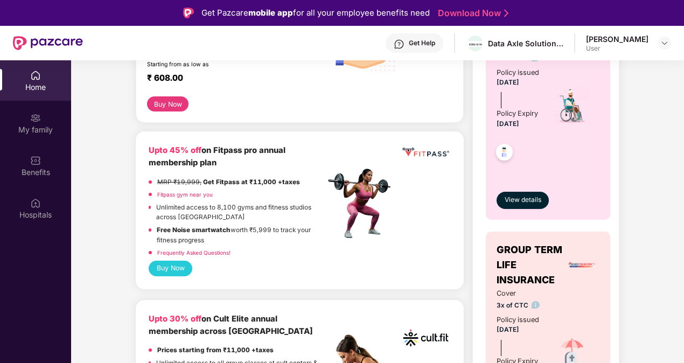
scroll to position [377, 0]
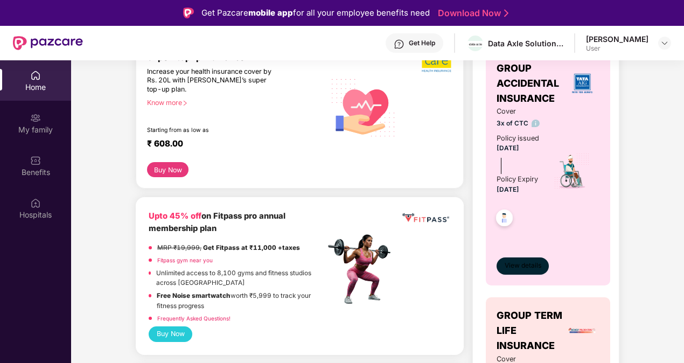
click at [542, 270] on button "View details" at bounding box center [523, 265] width 52 height 17
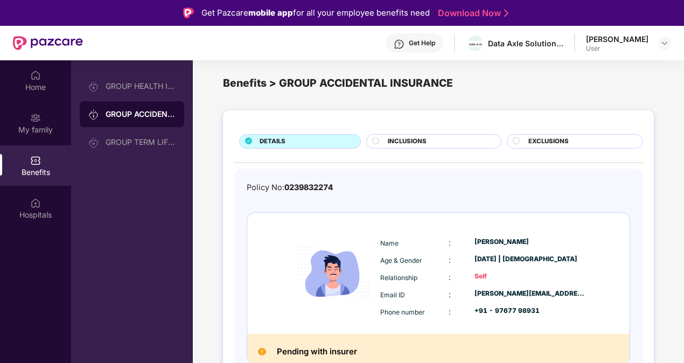
scroll to position [14, 0]
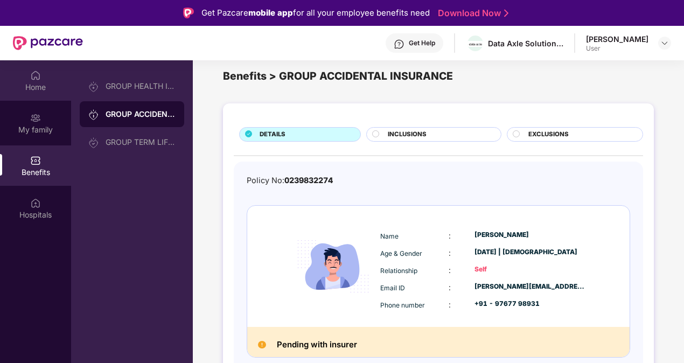
click at [25, 87] on div "Home" at bounding box center [35, 87] width 71 height 11
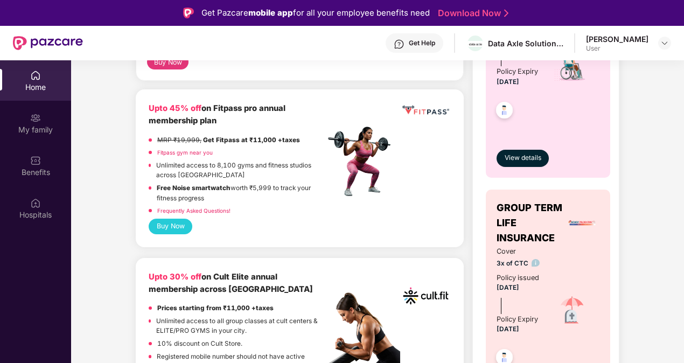
scroll to position [431, 0]
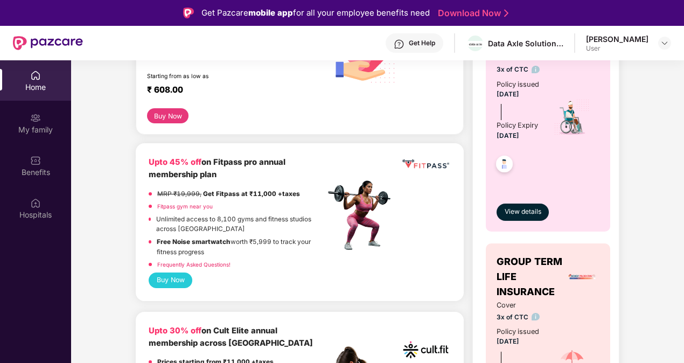
click at [182, 271] on div "Frequently Asked Questions!" at bounding box center [193, 266] width 73 height 13
click at [184, 275] on button "Buy Now" at bounding box center [171, 281] width 44 height 16
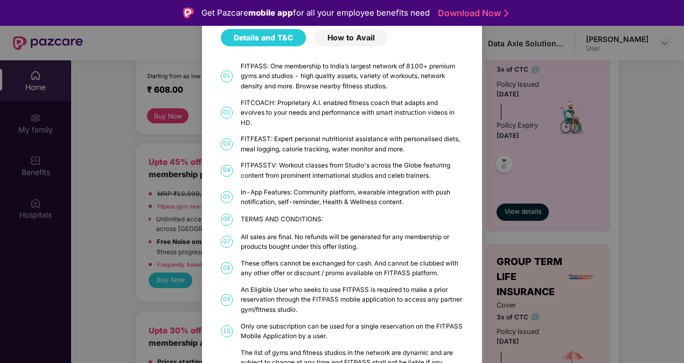
scroll to position [0, 0]
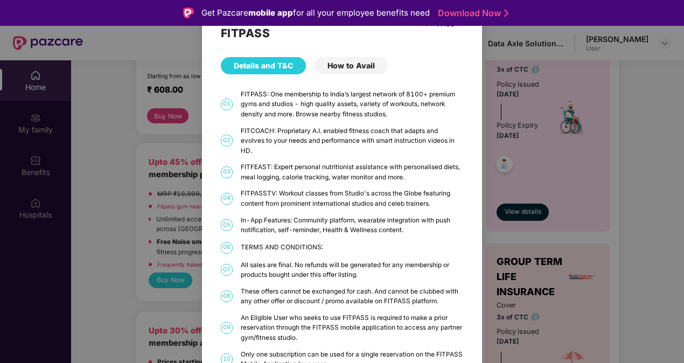
click at [349, 67] on div "How to Avail" at bounding box center [351, 65] width 73 height 17
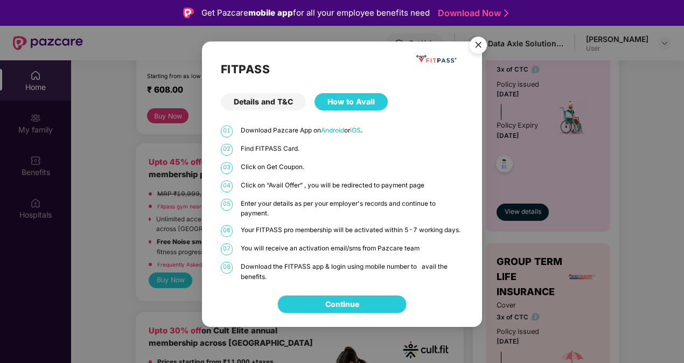
click at [479, 50] on img "Close" at bounding box center [478, 47] width 30 height 30
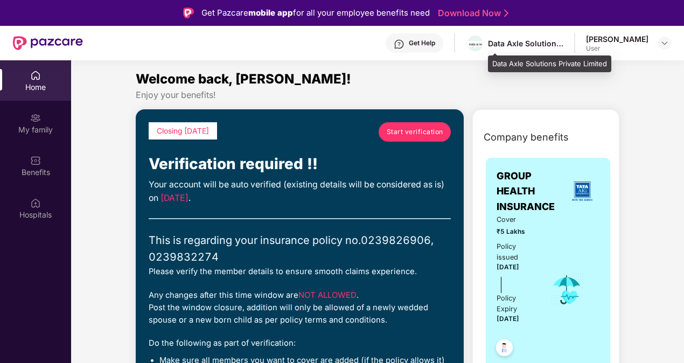
click at [530, 48] on div "Data Axle Solutions Private Limited" at bounding box center [514, 43] width 97 height 19
click at [542, 37] on div "Data Axle Solutions Private Limited" at bounding box center [514, 43] width 97 height 19
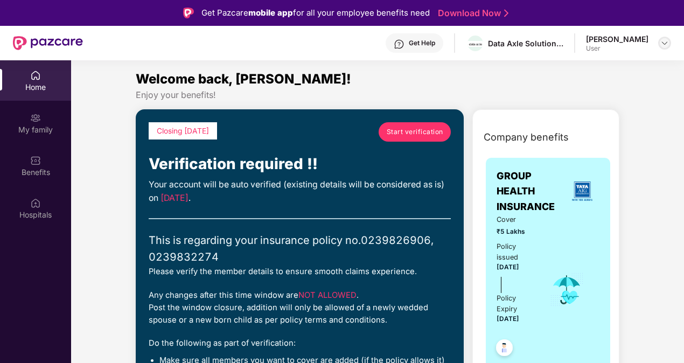
click at [661, 44] on img at bounding box center [664, 43] width 9 height 9
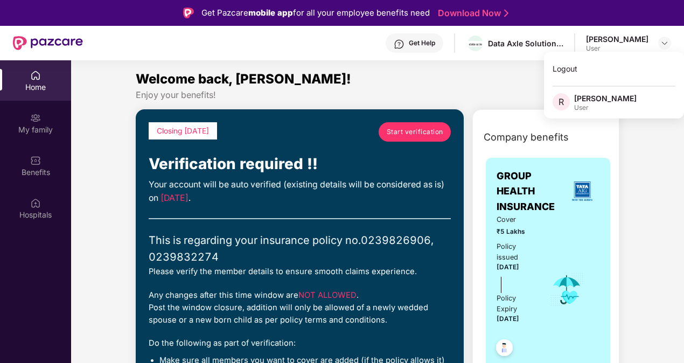
click at [458, 76] on div "Welcome back, [PERSON_NAME]!" at bounding box center [378, 79] width 484 height 20
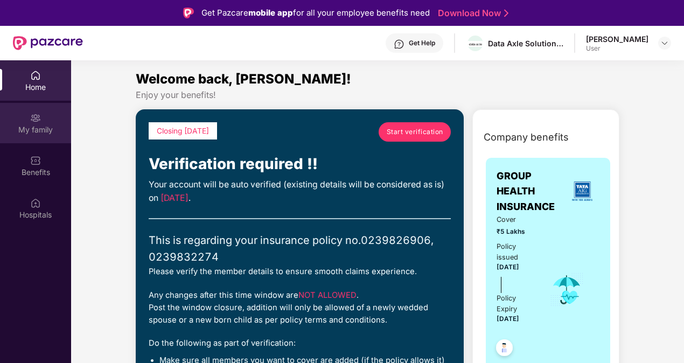
click at [52, 118] on div "My family" at bounding box center [35, 123] width 71 height 40
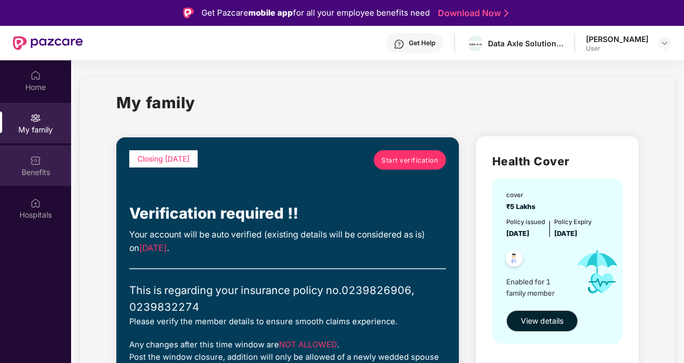
click at [36, 175] on div "Benefits" at bounding box center [35, 172] width 71 height 11
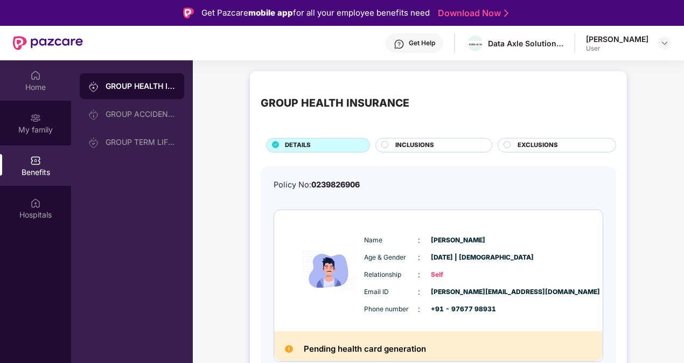
click at [46, 69] on div "Home" at bounding box center [35, 80] width 71 height 40
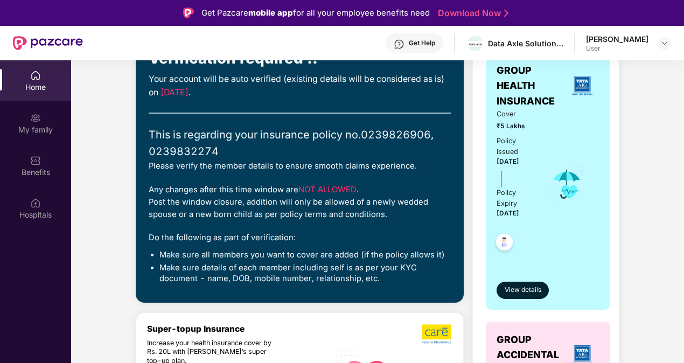
scroll to position [108, 0]
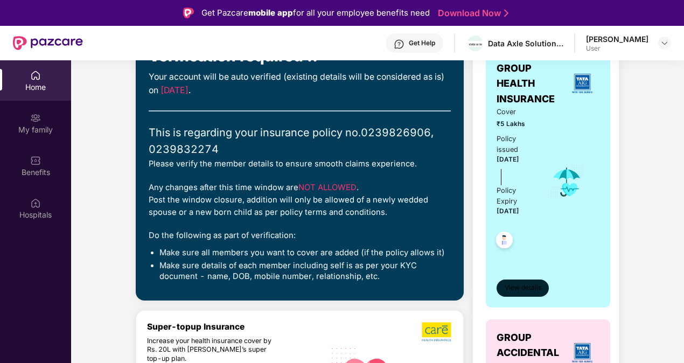
click at [531, 292] on button "View details" at bounding box center [523, 288] width 52 height 17
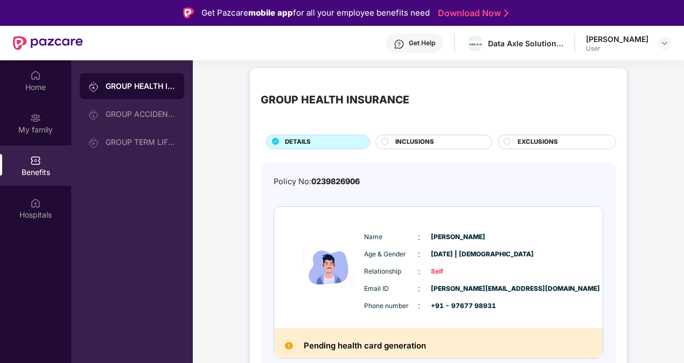
scroll to position [4, 0]
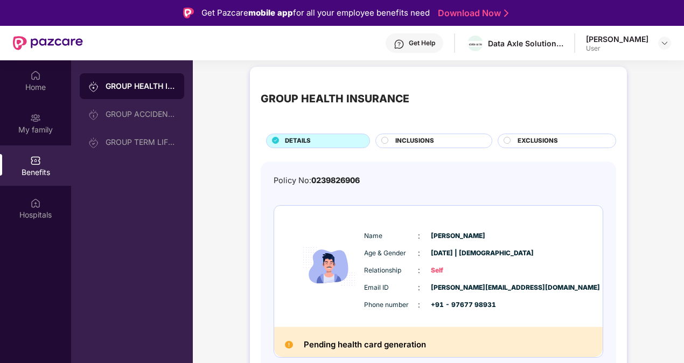
click at [423, 141] on span "INCLUSIONS" at bounding box center [414, 141] width 39 height 10
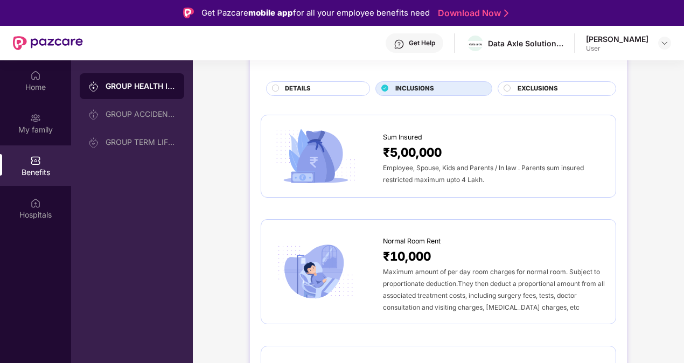
scroll to position [0, 0]
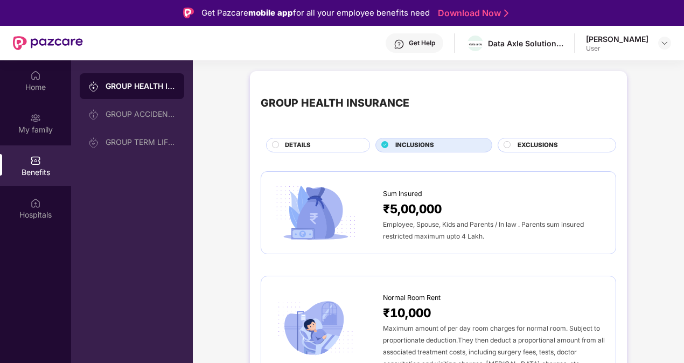
click at [544, 138] on div "EXCLUSIONS" at bounding box center [557, 145] width 119 height 15
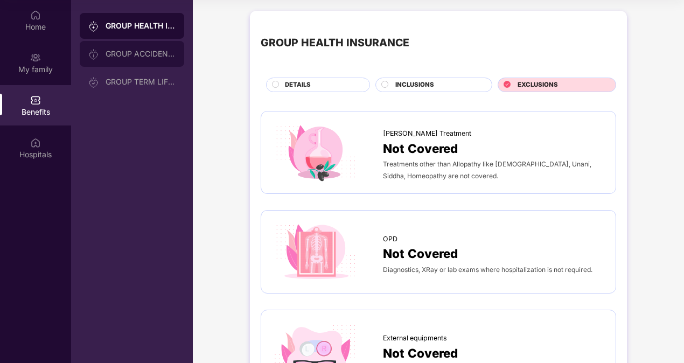
click at [149, 59] on div "GROUP ACCIDENTAL INSURANCE" at bounding box center [132, 54] width 105 height 26
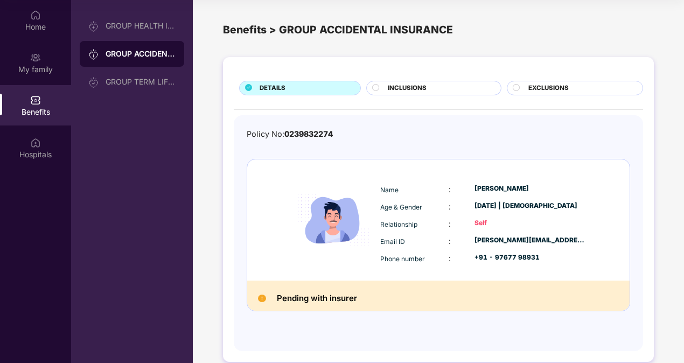
click at [415, 83] on span "INCLUSIONS" at bounding box center [407, 88] width 39 height 10
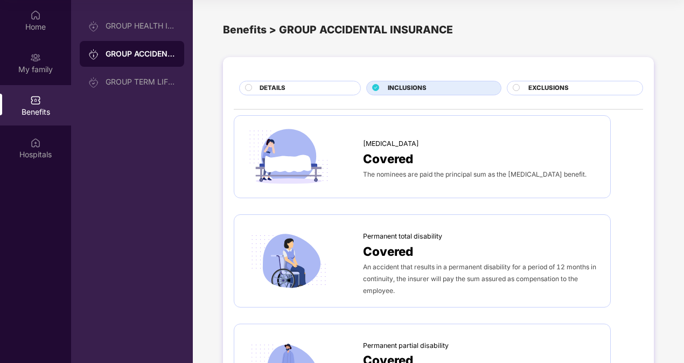
click at [563, 91] on span "EXCLUSIONS" at bounding box center [548, 88] width 40 height 10
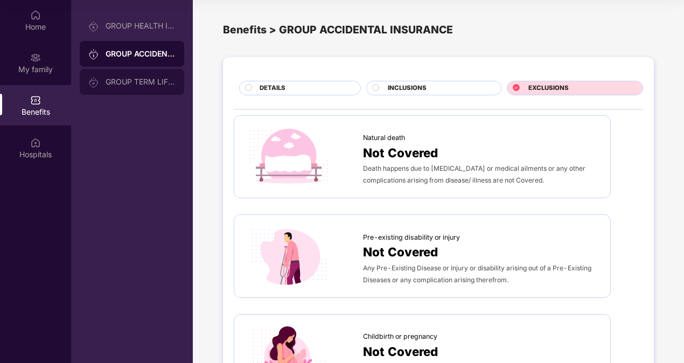
click at [156, 88] on div "GROUP TERM LIFE INSURANCE" at bounding box center [132, 82] width 105 height 26
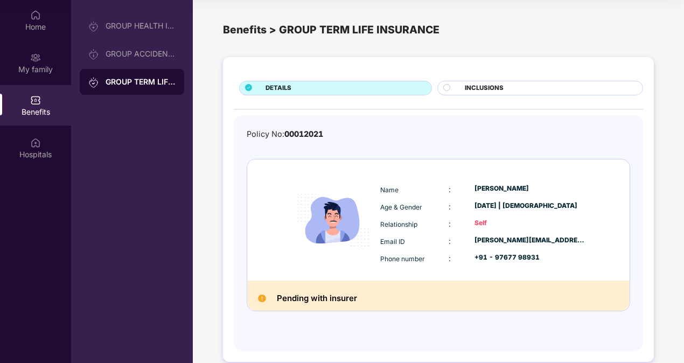
click at [510, 86] on div "INCLUSIONS" at bounding box center [548, 88] width 178 height 11
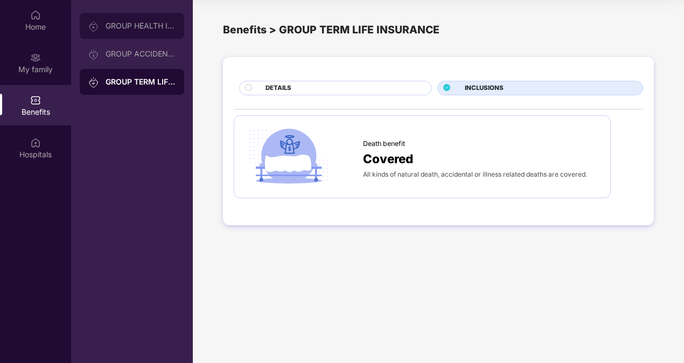
click at [140, 36] on div "GROUP HEALTH INSURANCE" at bounding box center [132, 26] width 105 height 26
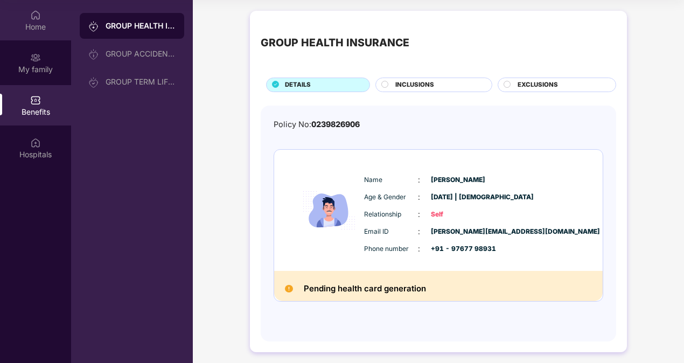
click at [22, 22] on div "Home" at bounding box center [35, 27] width 71 height 11
